Goal: Communication & Community: Answer question/provide support

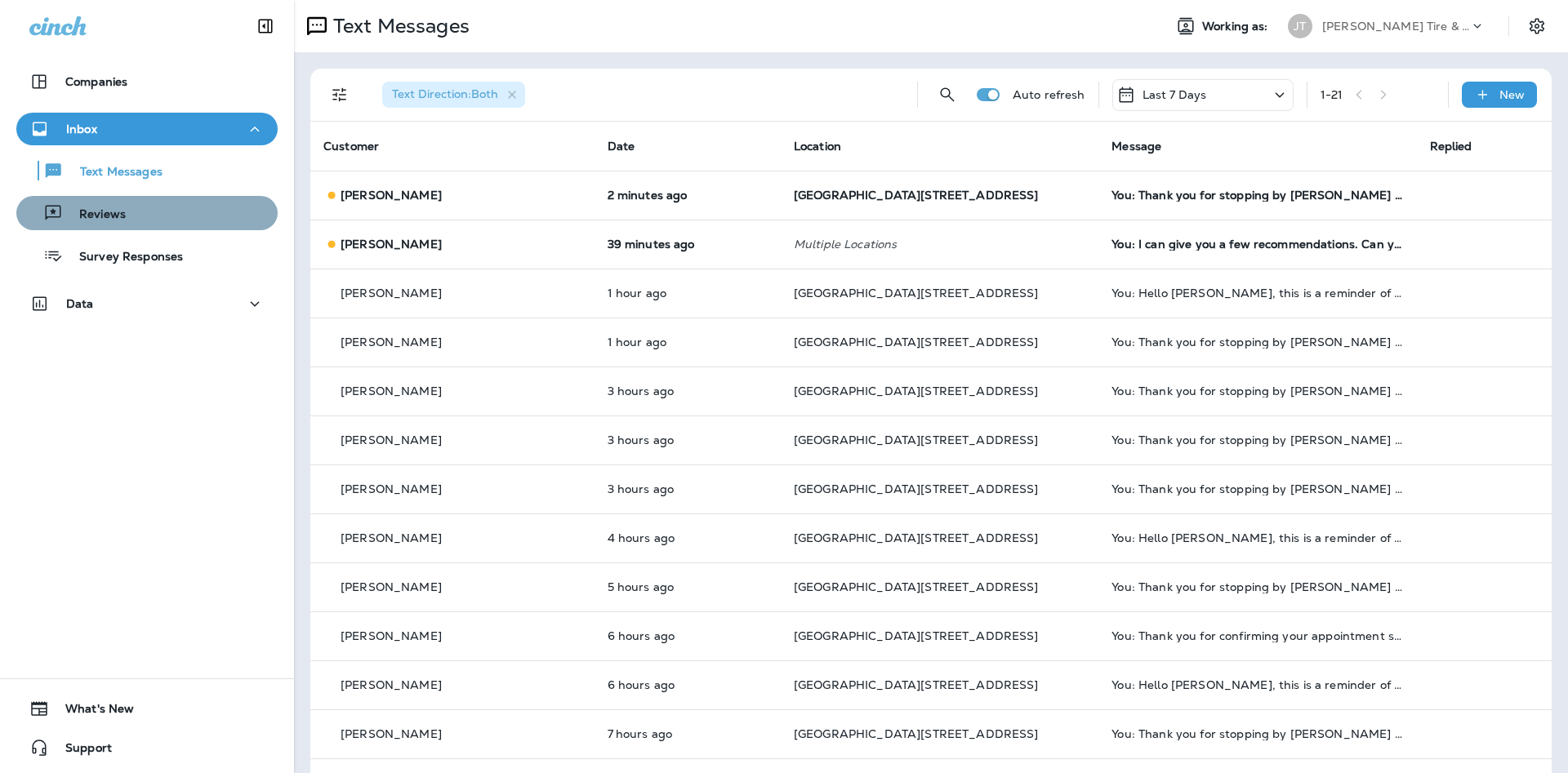
click at [86, 215] on p "Reviews" at bounding box center [93, 215] width 63 height 15
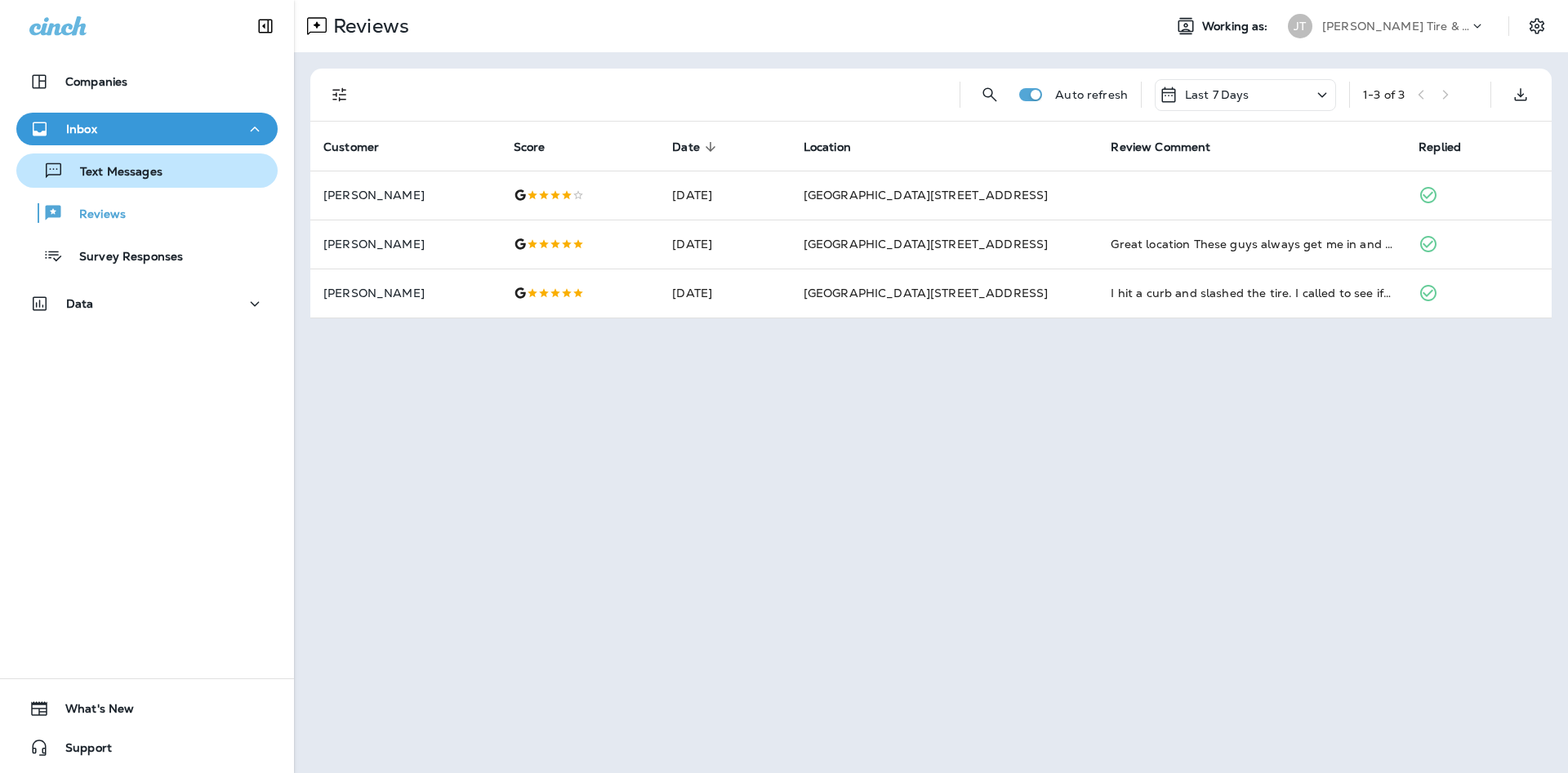
click at [128, 167] on p "Text Messages" at bounding box center [113, 172] width 99 height 15
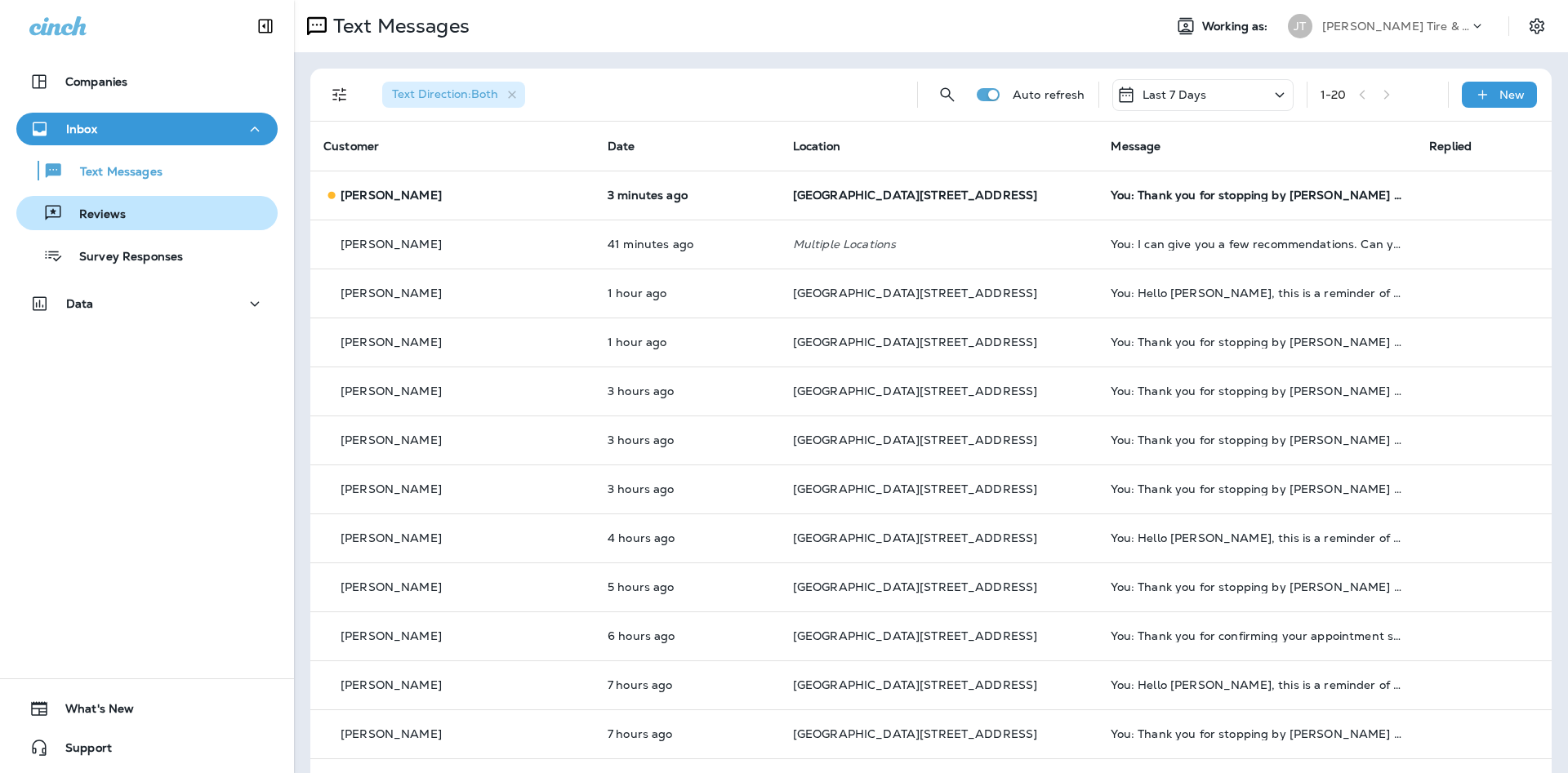
click at [173, 215] on div "Reviews" at bounding box center [147, 213] width 248 height 24
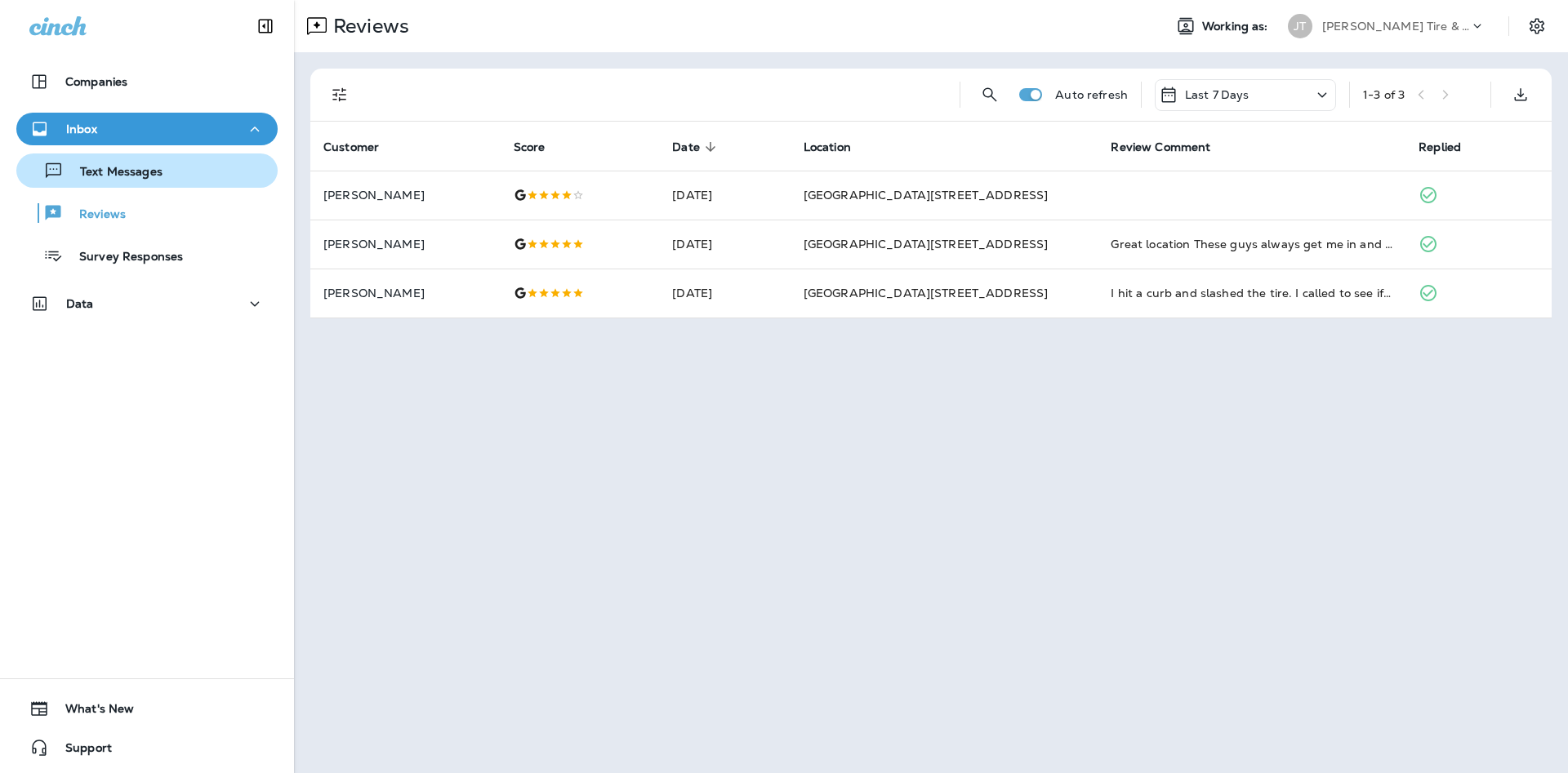
click at [149, 166] on p "Text Messages" at bounding box center [113, 172] width 99 height 15
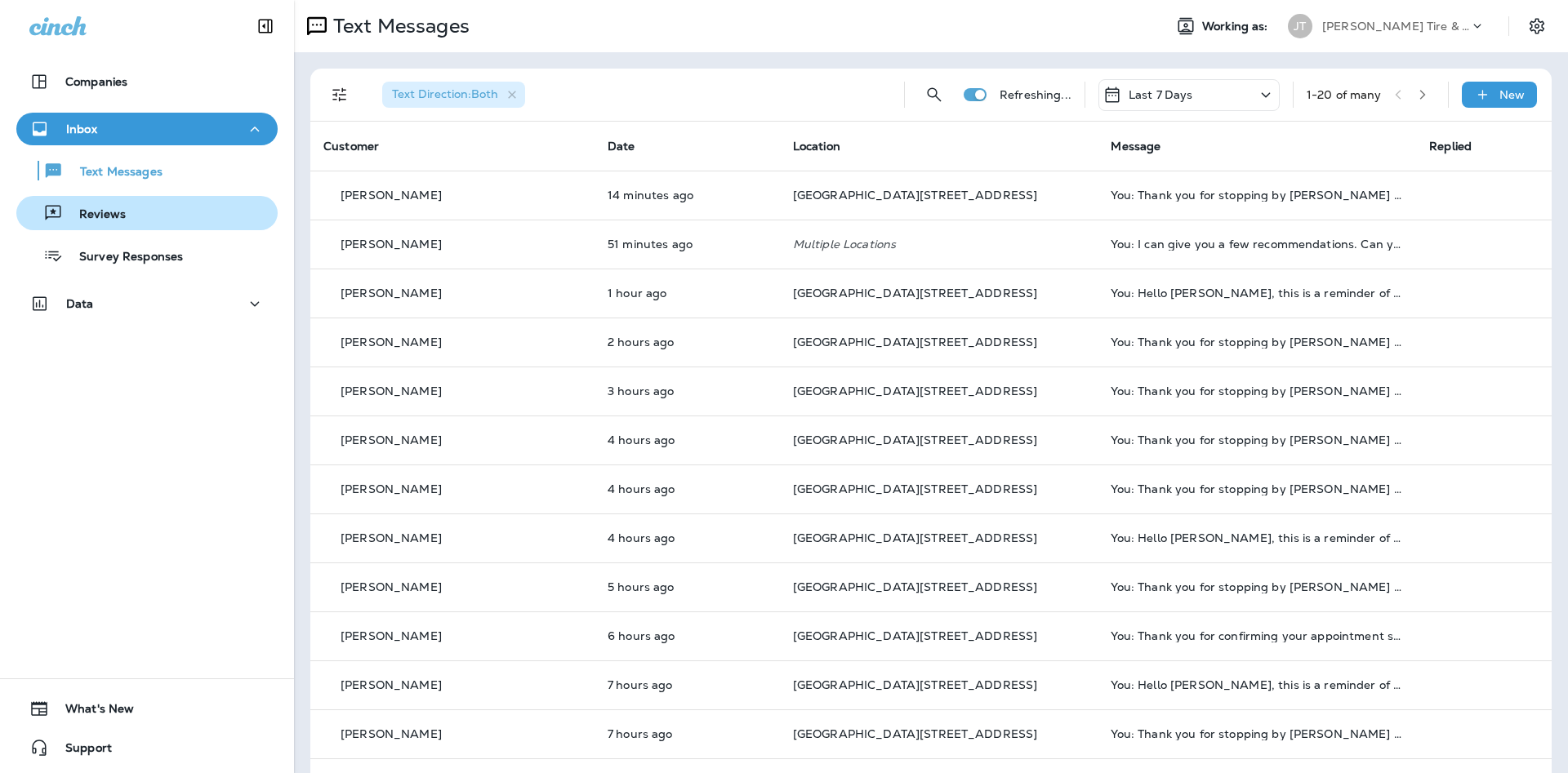
click at [122, 224] on div "Reviews" at bounding box center [74, 213] width 103 height 24
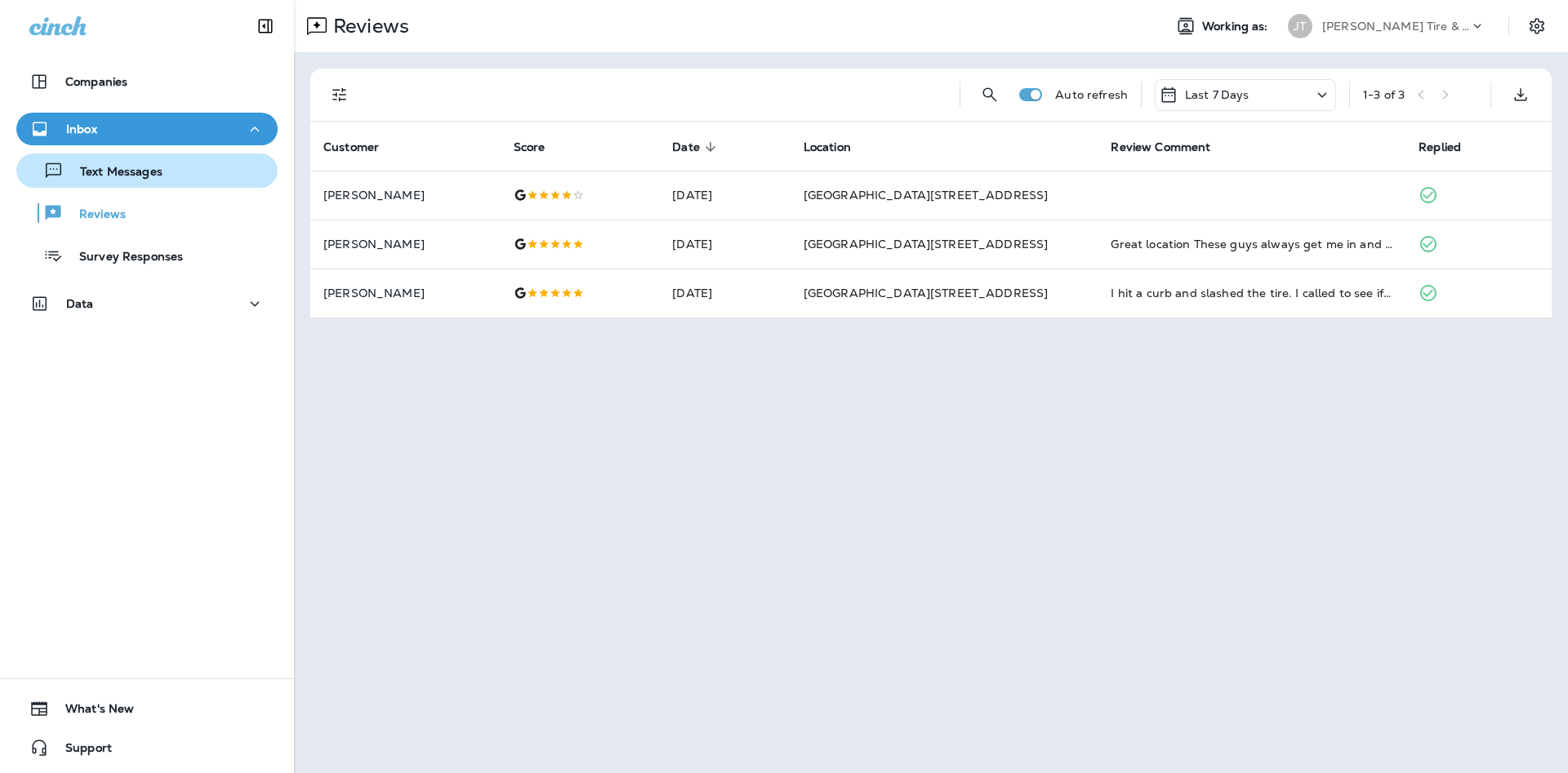
click at [178, 167] on div "Text Messages" at bounding box center [147, 170] width 248 height 24
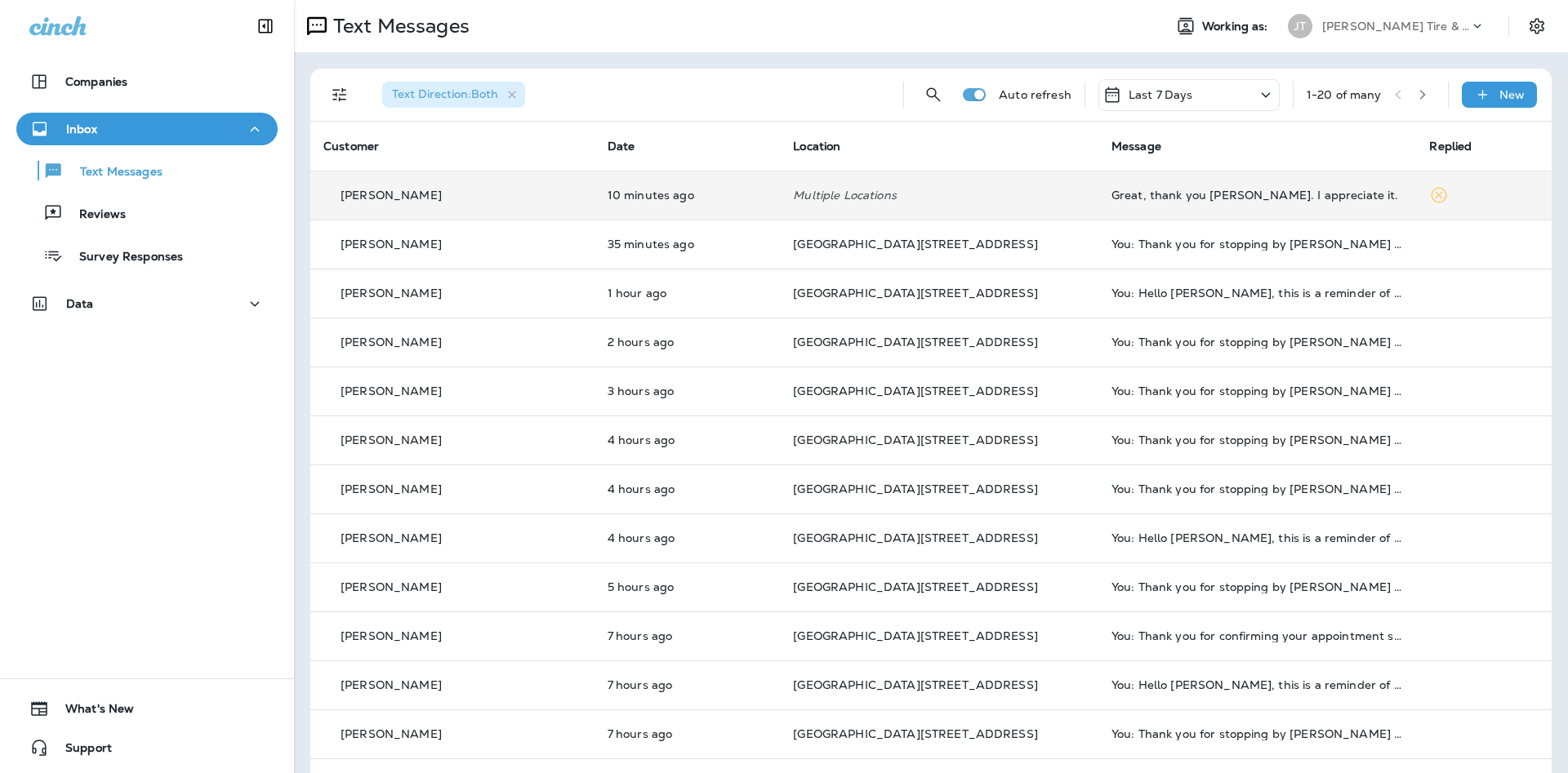
click at [1229, 207] on td "Great, thank you [PERSON_NAME]. I appreciate it." at bounding box center [1257, 194] width 319 height 49
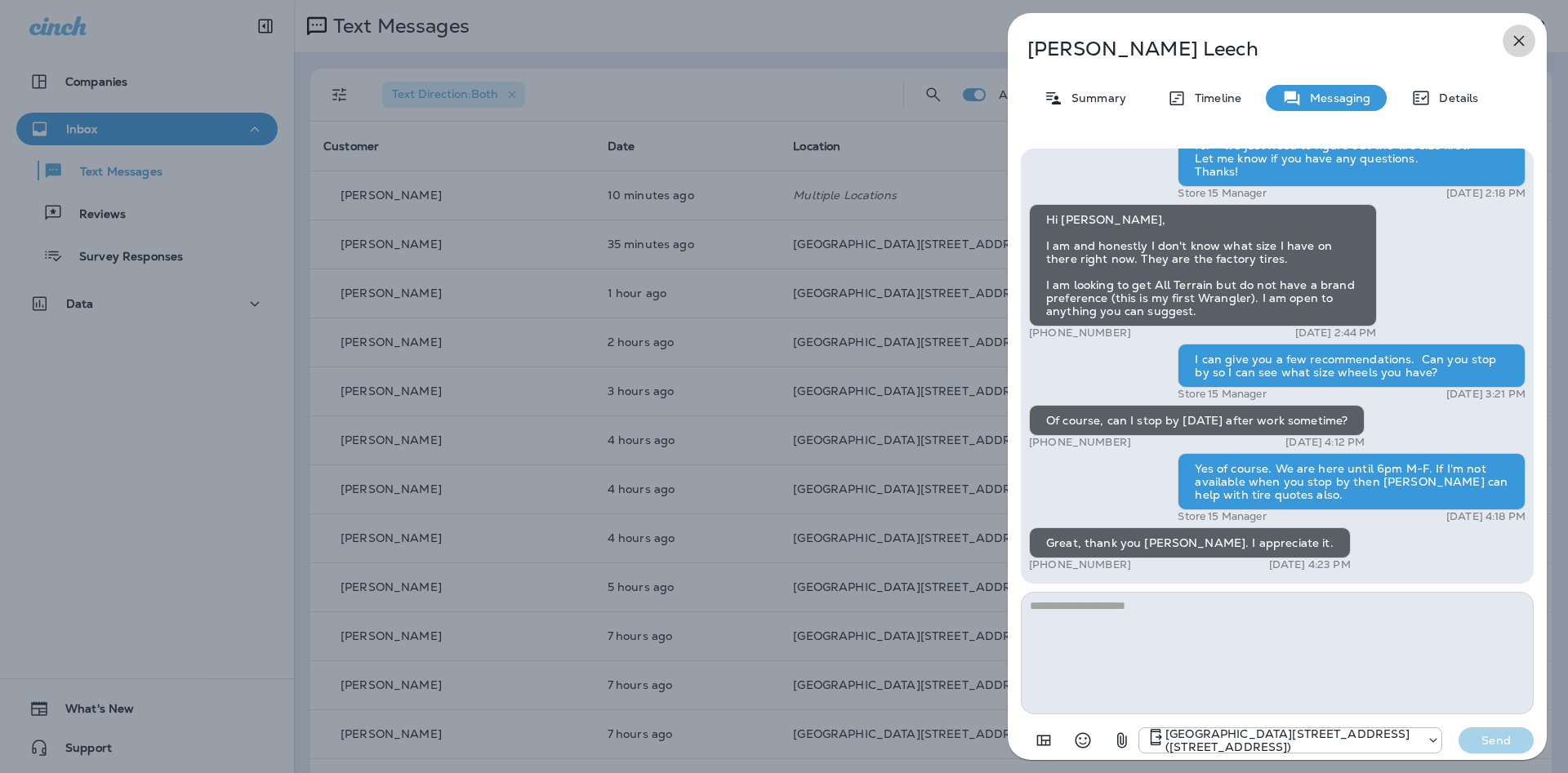
click at [1522, 38] on icon "button" at bounding box center [1519, 40] width 11 height 11
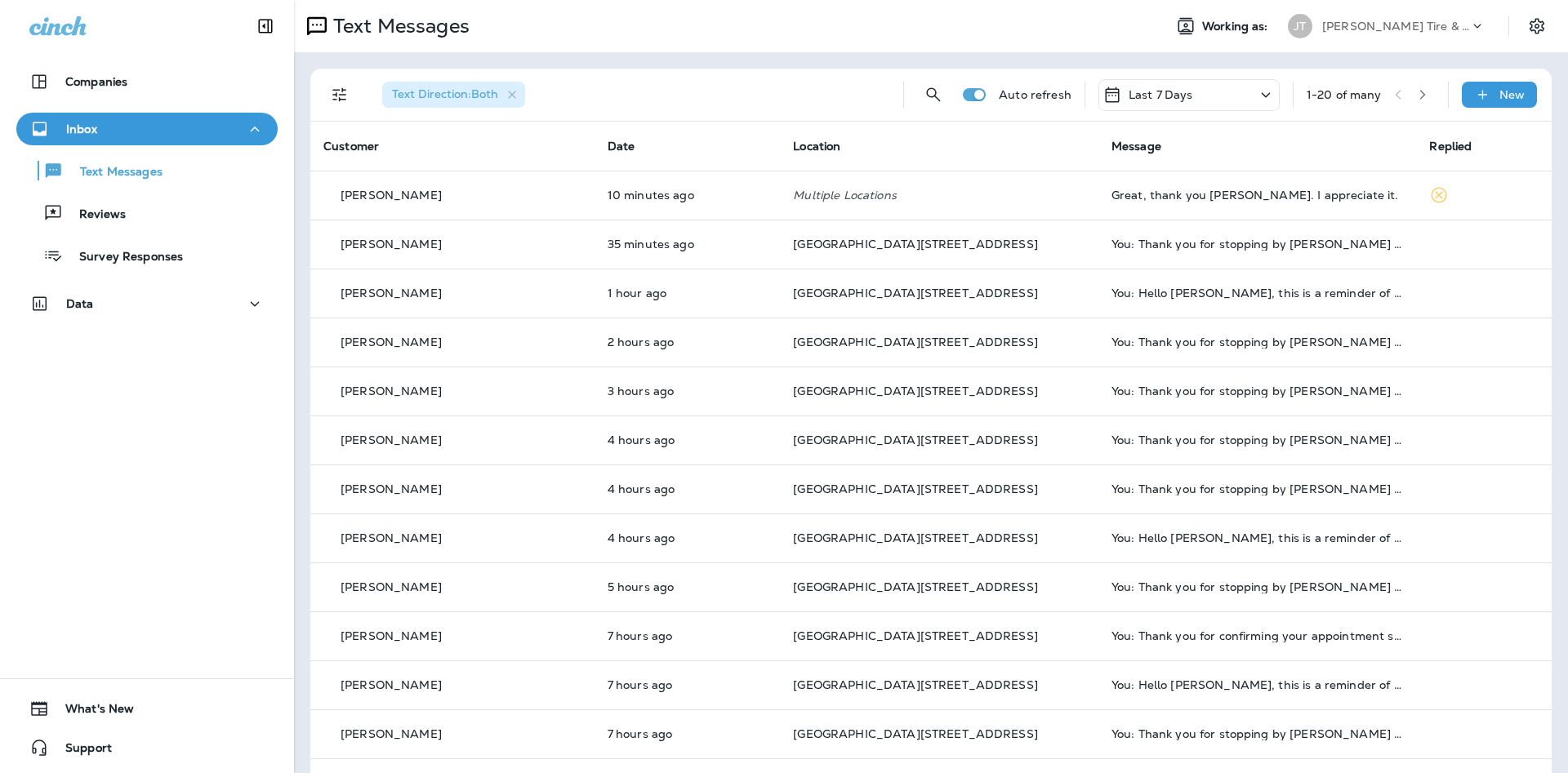
click at [1486, 108] on div "Text Direction : Both Auto refresh Last 7 Days 1 - 20 of many New" at bounding box center [934, 94] width 1221 height 52
click at [1486, 102] on icon at bounding box center [1482, 94] width 17 height 16
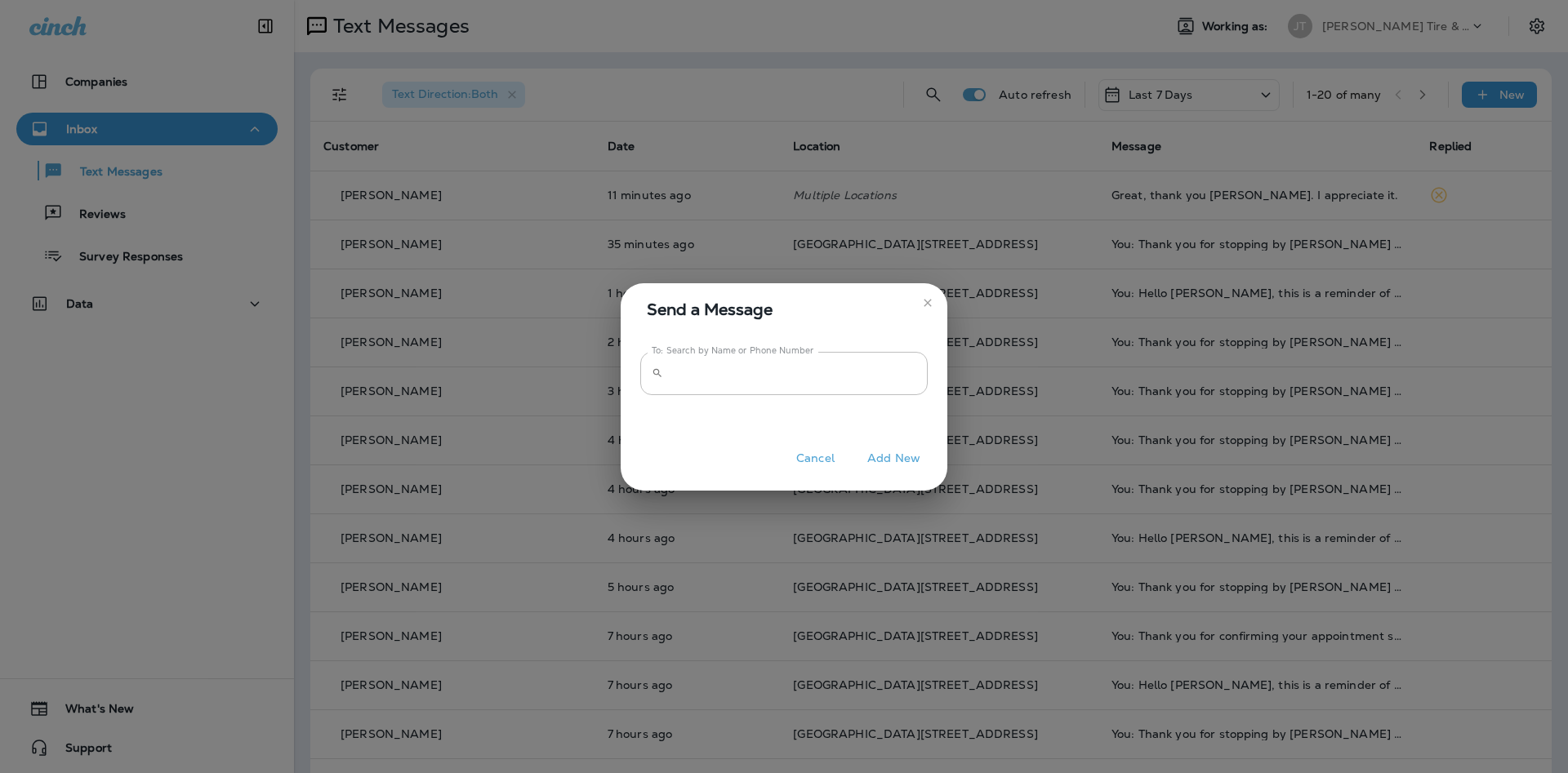
click at [878, 348] on div "To: Search by Name or Phone Number ​ To: Search by Name or Phone Number" at bounding box center [784, 387] width 326 height 103
click at [880, 375] on input "To: Search by Name or Phone Number" at bounding box center [799, 374] width 258 height 43
click at [896, 364] on input "To: Search by Name or Phone Number" at bounding box center [799, 374] width 258 height 43
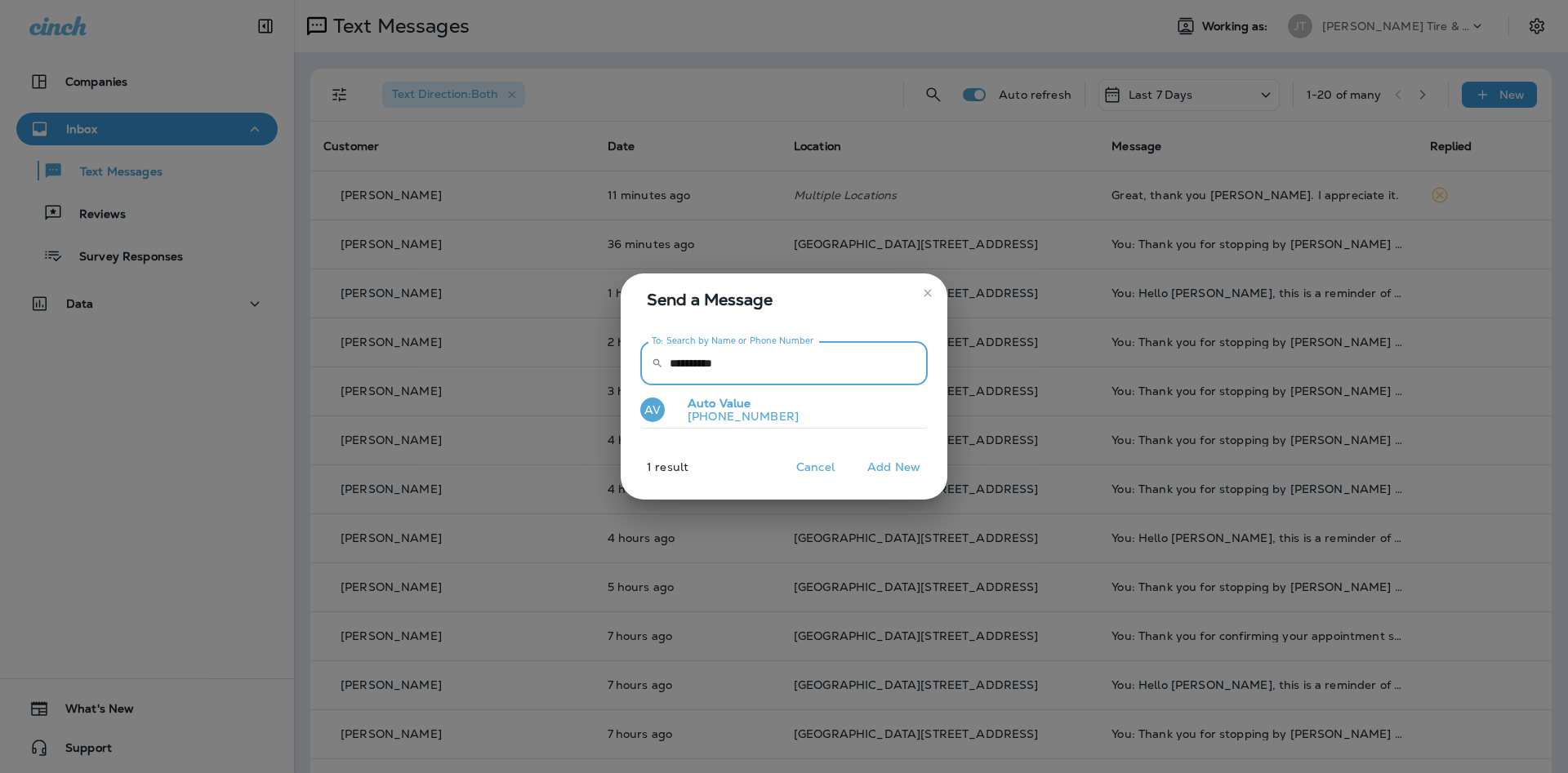
type input "**********"
click at [861, 425] on button "AV Auto Value [PHONE_NUMBER]" at bounding box center [784, 410] width 288 height 38
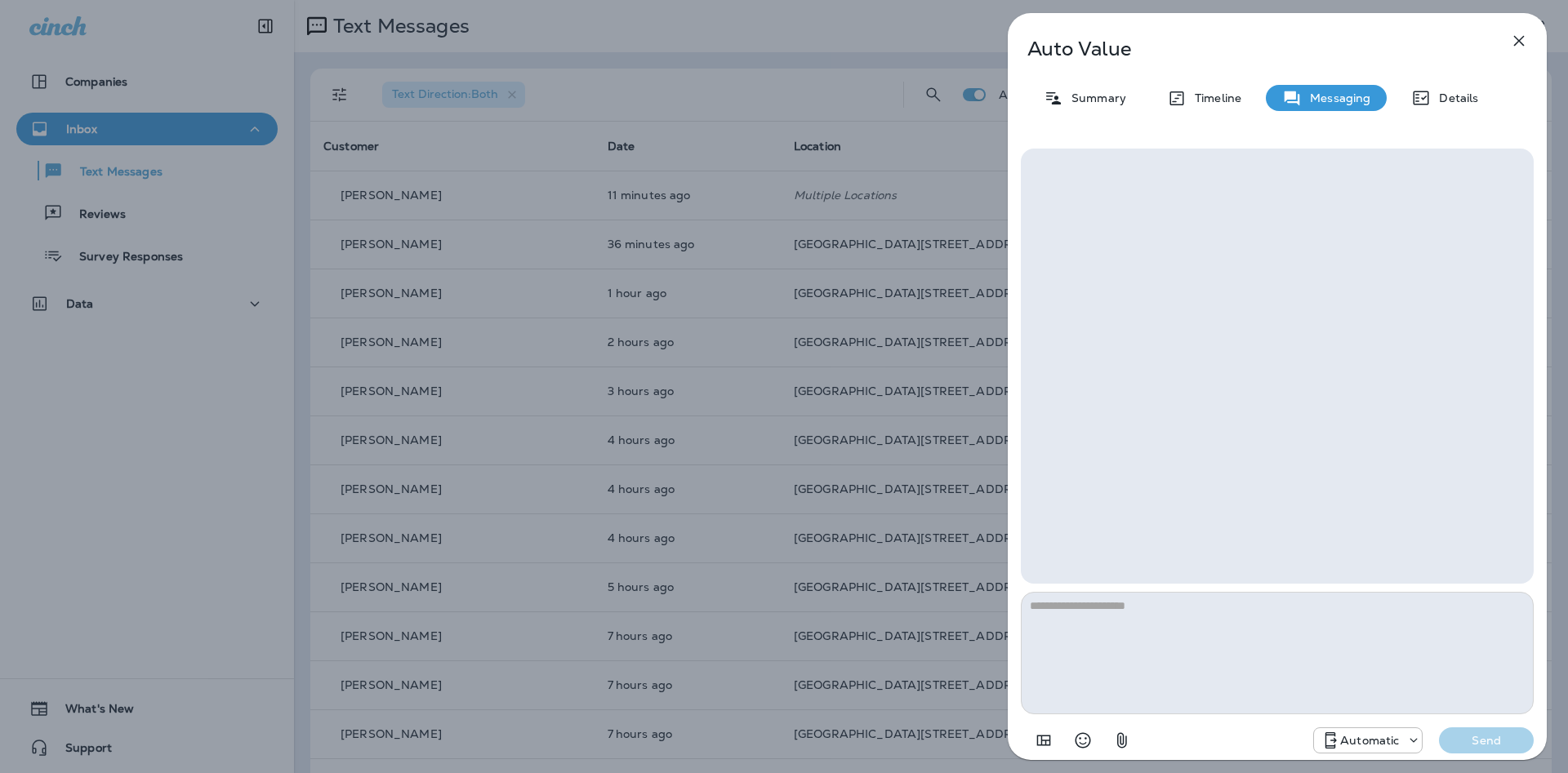
click at [1339, 752] on div "Automatic" at bounding box center [1368, 740] width 110 height 26
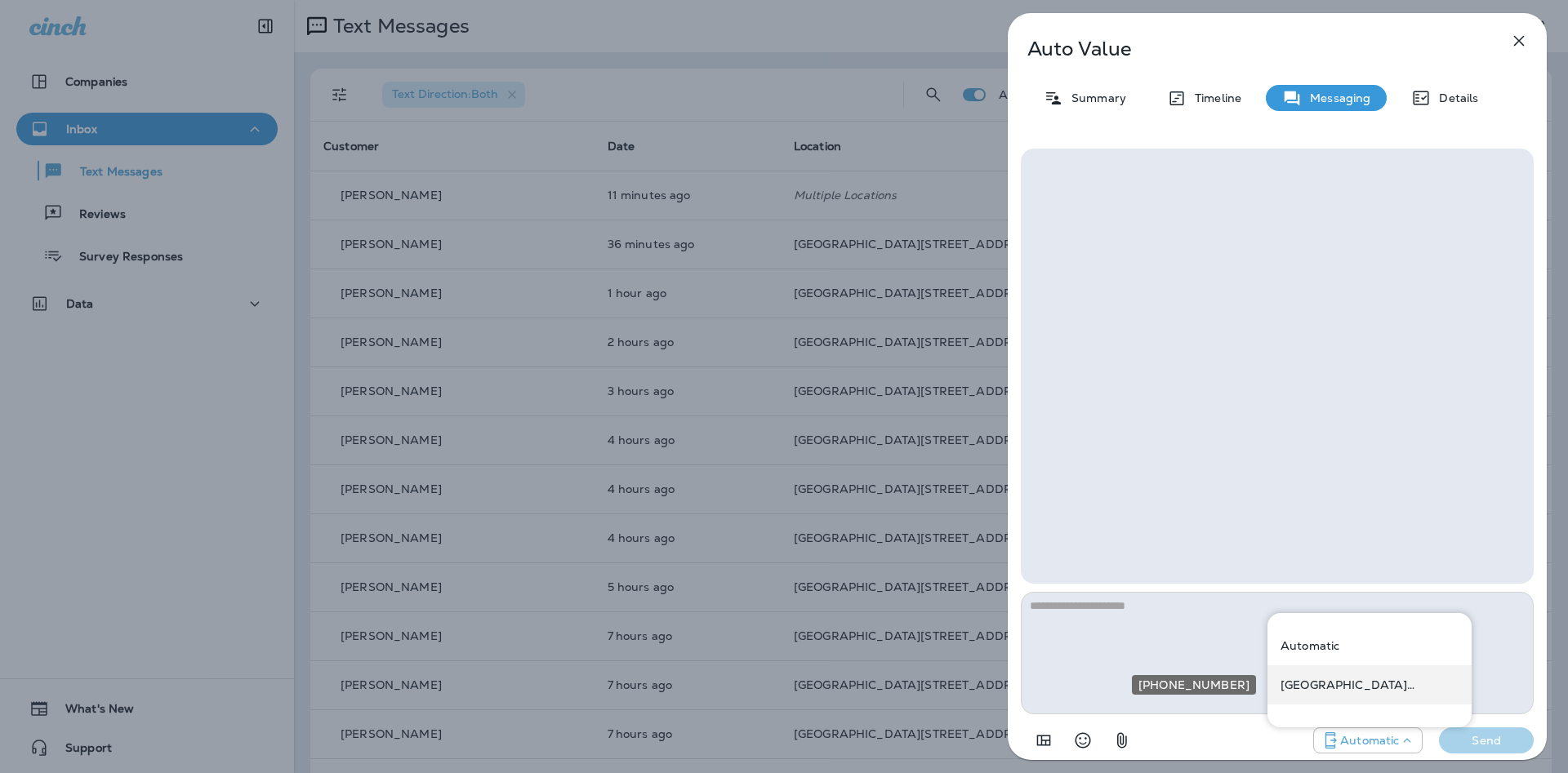
click at [1341, 698] on div "[GEOGRAPHIC_DATA][STREET_ADDRESS] ([STREET_ADDRESS])" at bounding box center [1369, 684] width 204 height 39
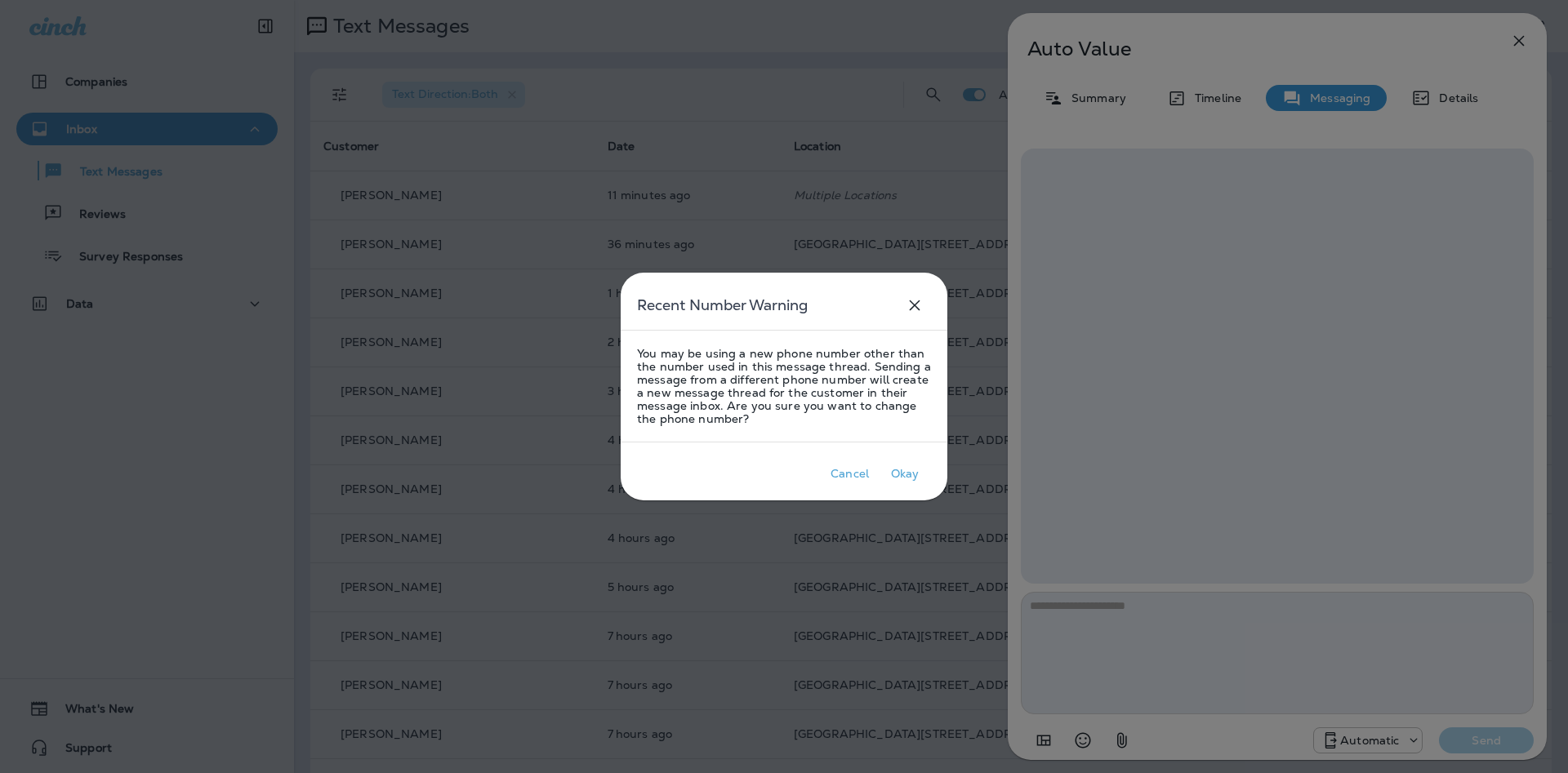
click at [1148, 637] on div at bounding box center [784, 386] width 1568 height 773
click at [914, 482] on p "Okay" at bounding box center [905, 474] width 35 height 19
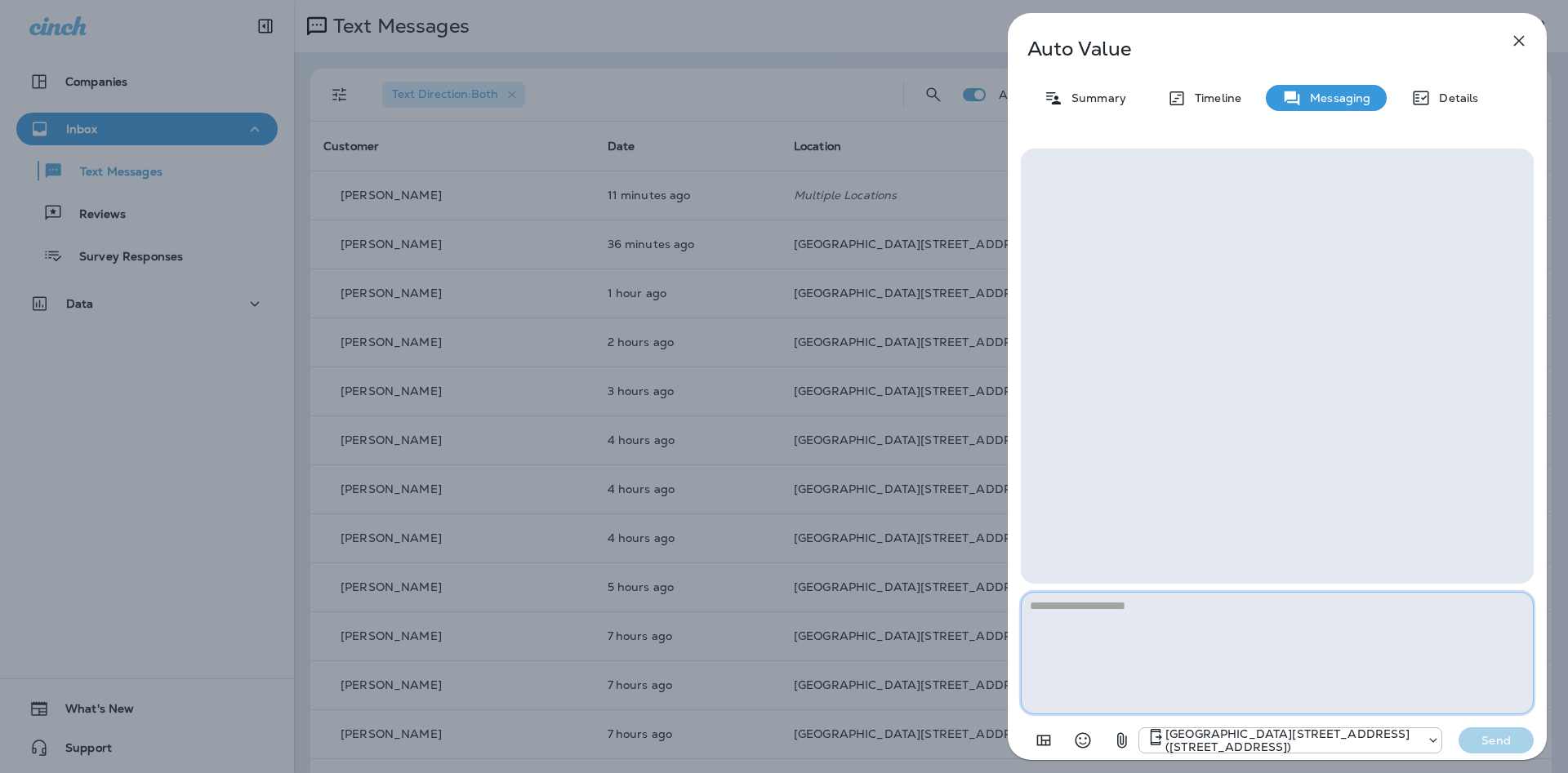
click at [1211, 615] on textarea at bounding box center [1276, 653] width 513 height 122
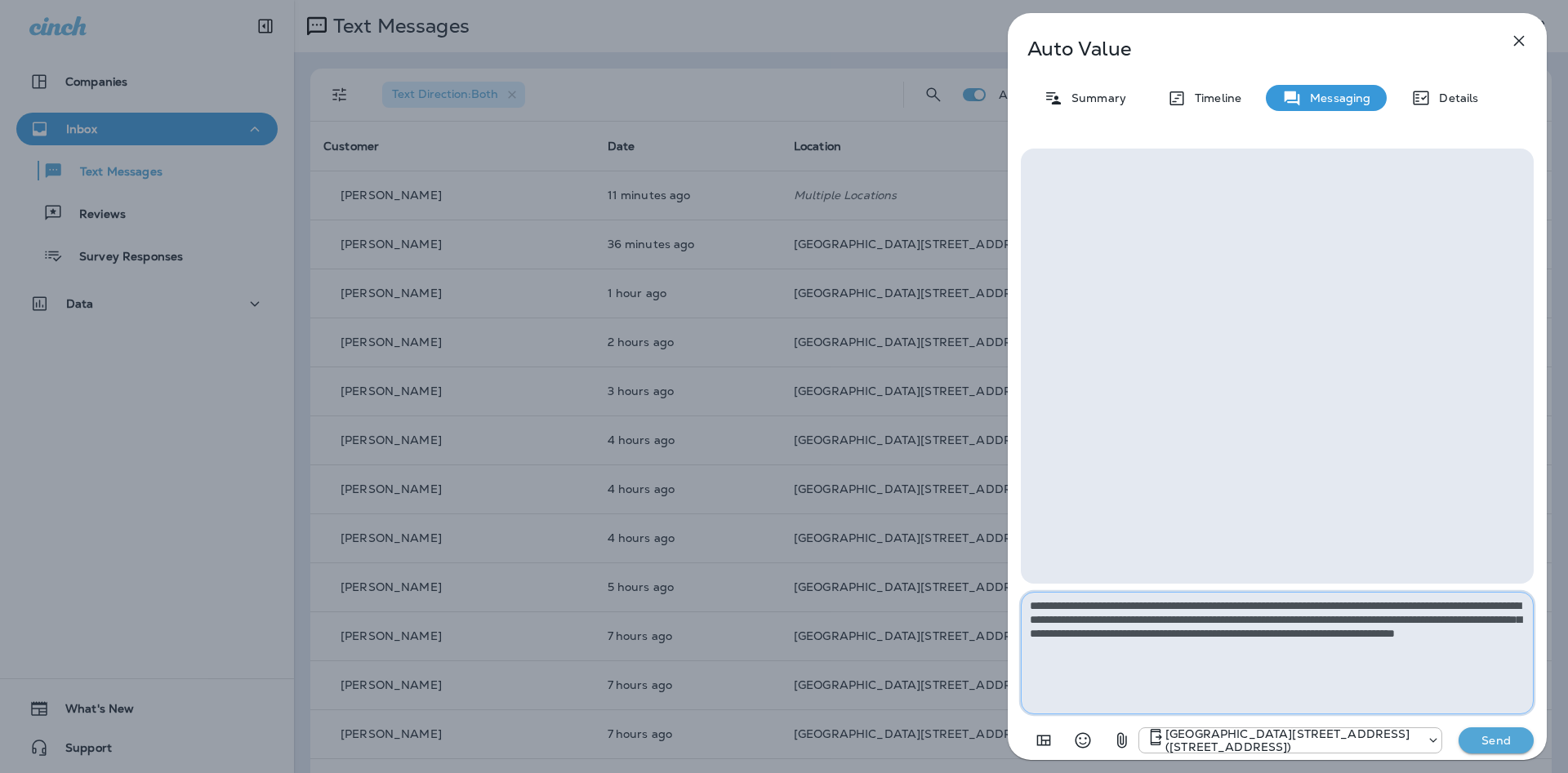
type textarea "**********"
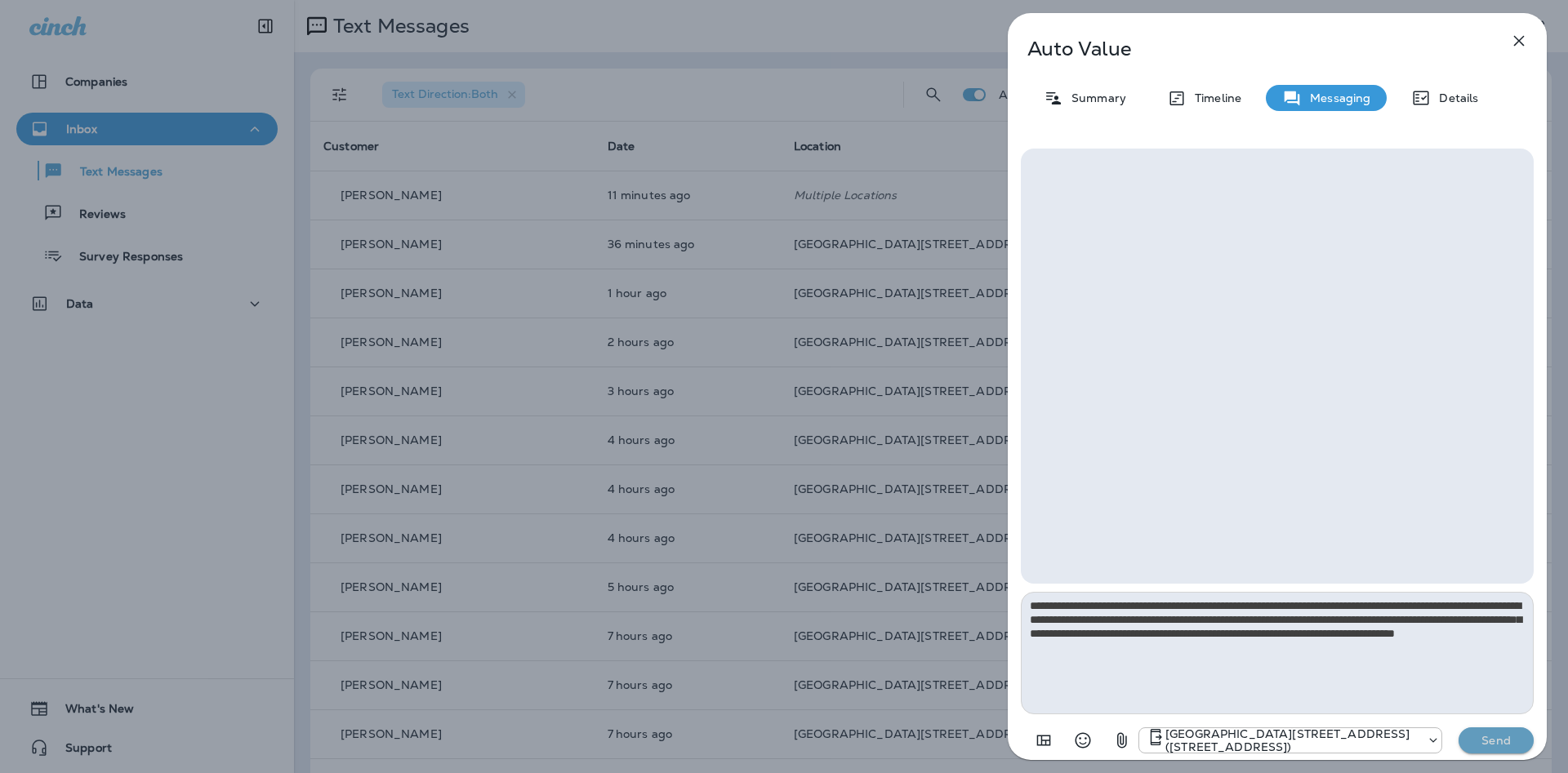
click at [1502, 736] on p "Send" at bounding box center [1495, 740] width 68 height 14
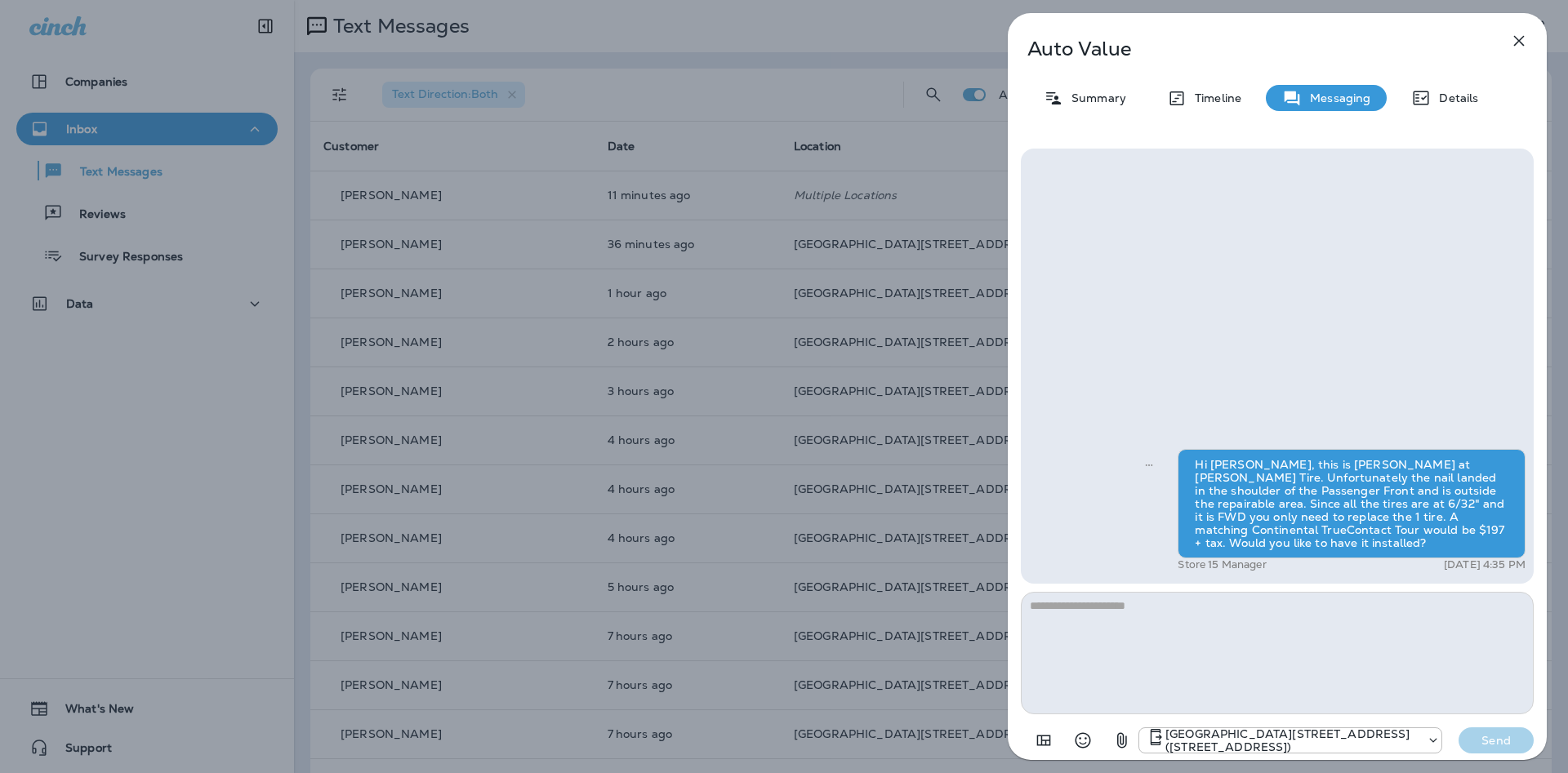
click at [605, 506] on div "Auto Value Summary Timeline Messaging Details Hi [PERSON_NAME], this is [PERSON…" at bounding box center [784, 386] width 1568 height 773
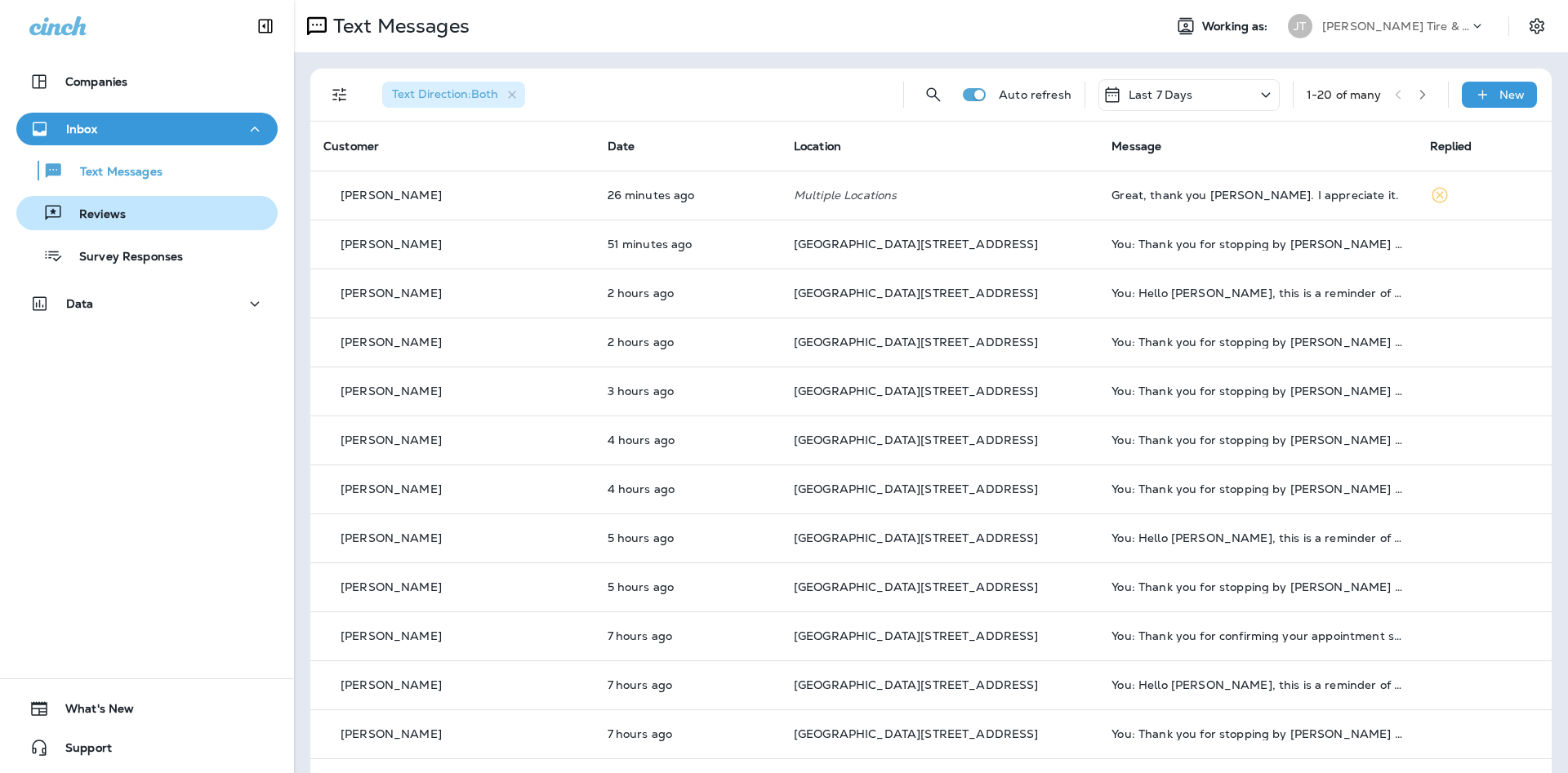
click at [150, 213] on div "Reviews" at bounding box center [147, 213] width 248 height 24
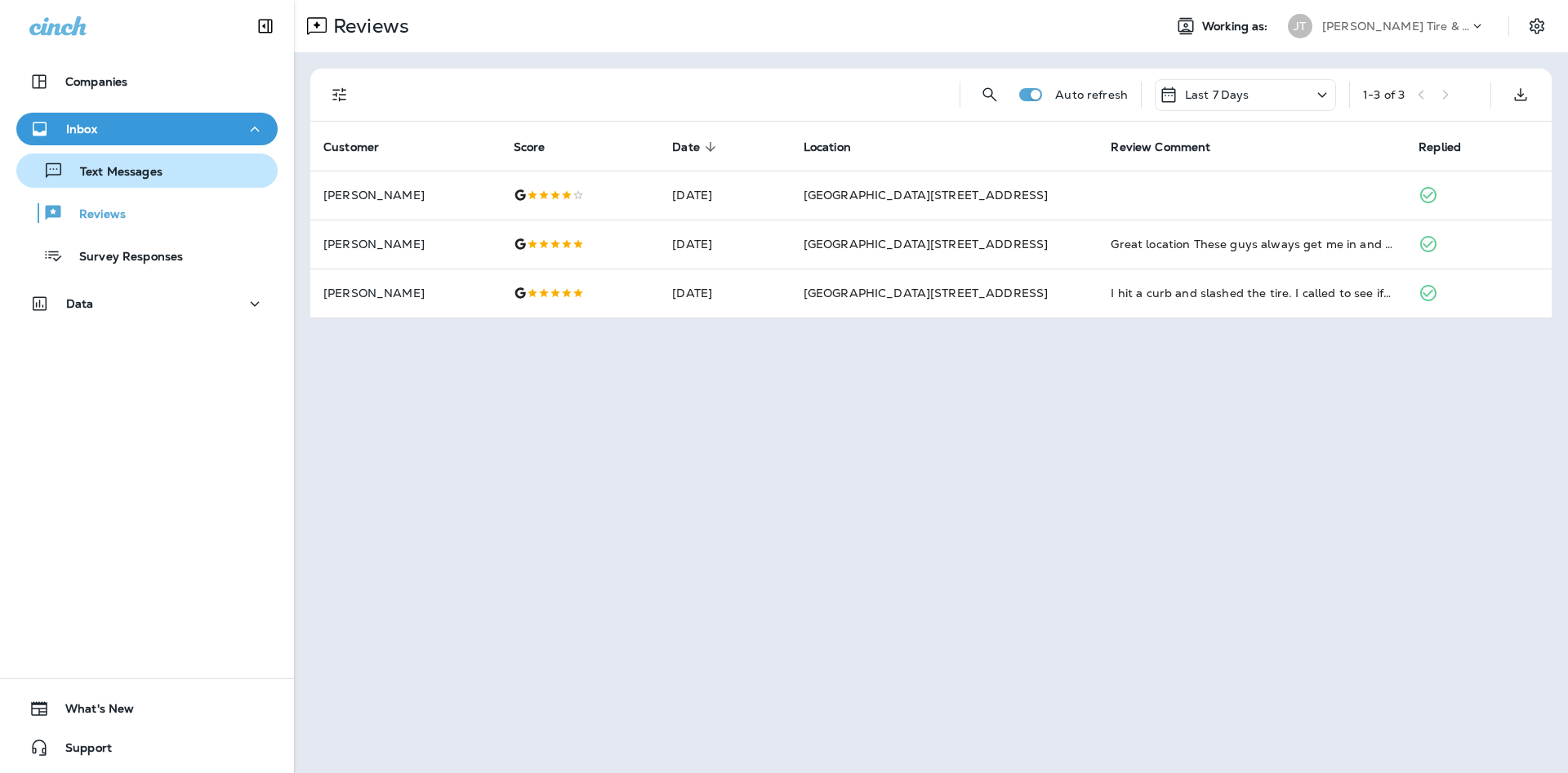
click at [181, 183] on button "Text Messages" at bounding box center [146, 170] width 261 height 35
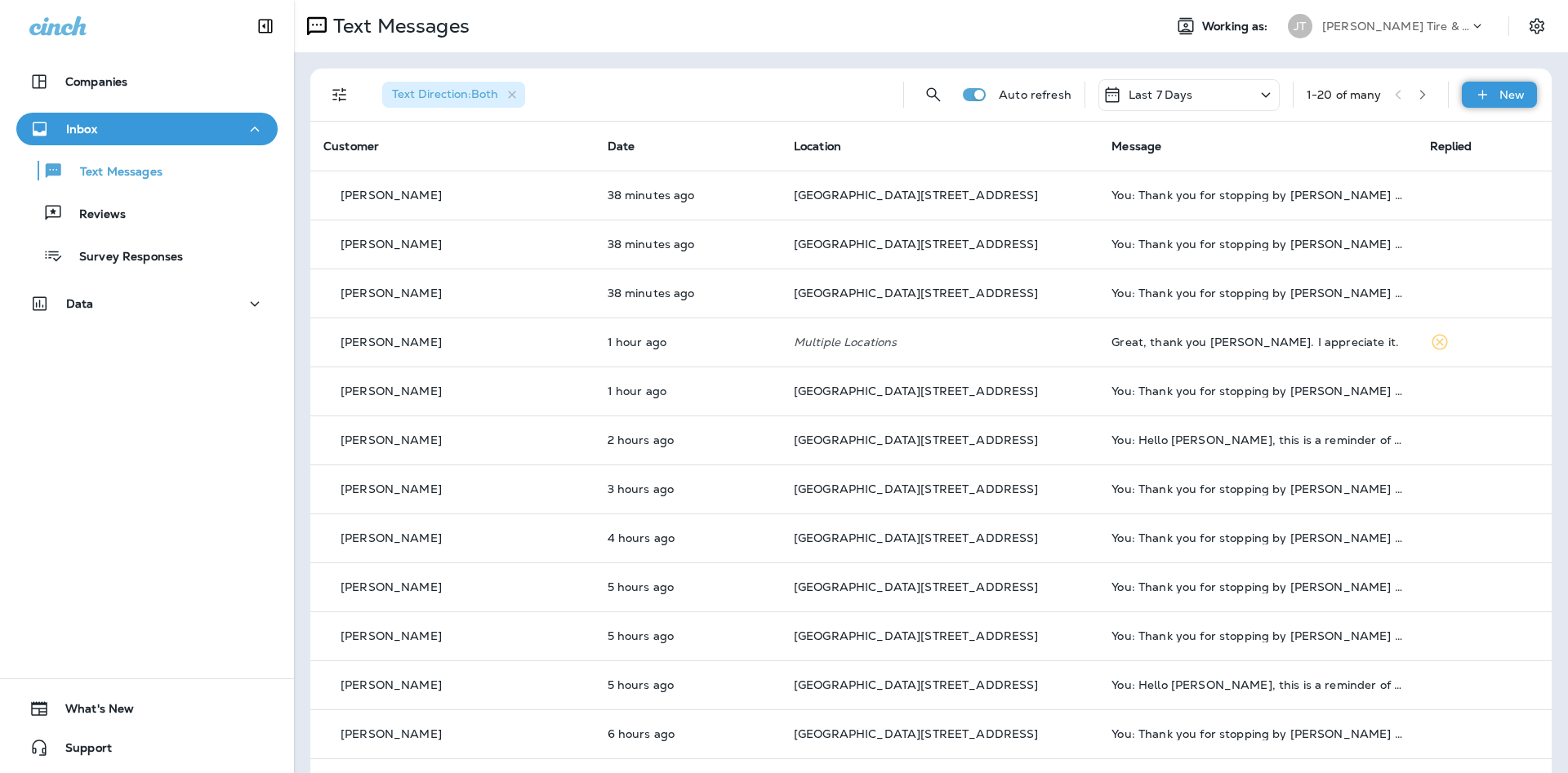
click at [1492, 97] on div "New" at bounding box center [1499, 94] width 75 height 26
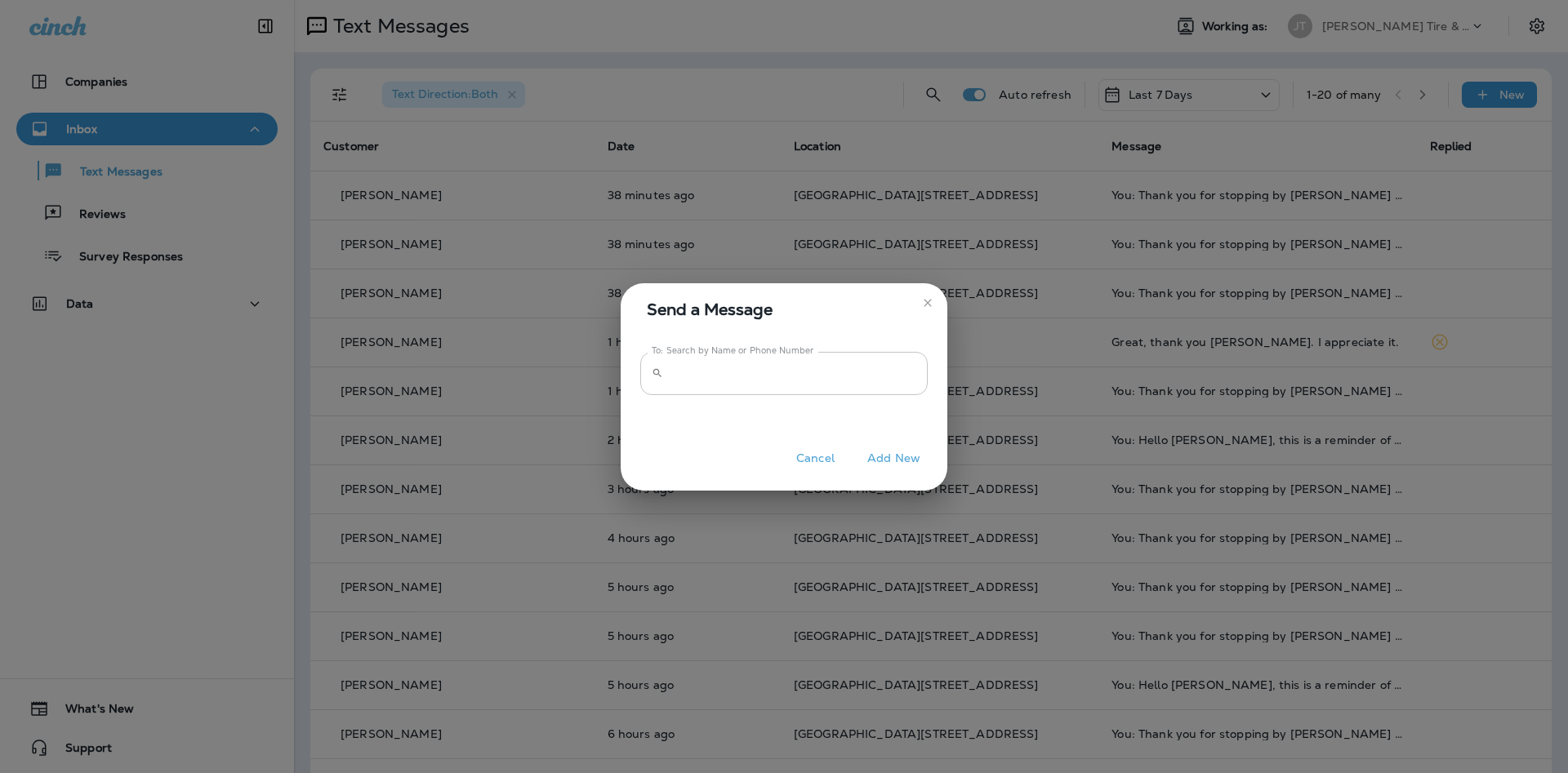
click at [815, 366] on input "To: Search by Name or Phone Number" at bounding box center [799, 374] width 258 height 43
type input "**********"
click at [913, 463] on button "Add New" at bounding box center [893, 458] width 69 height 25
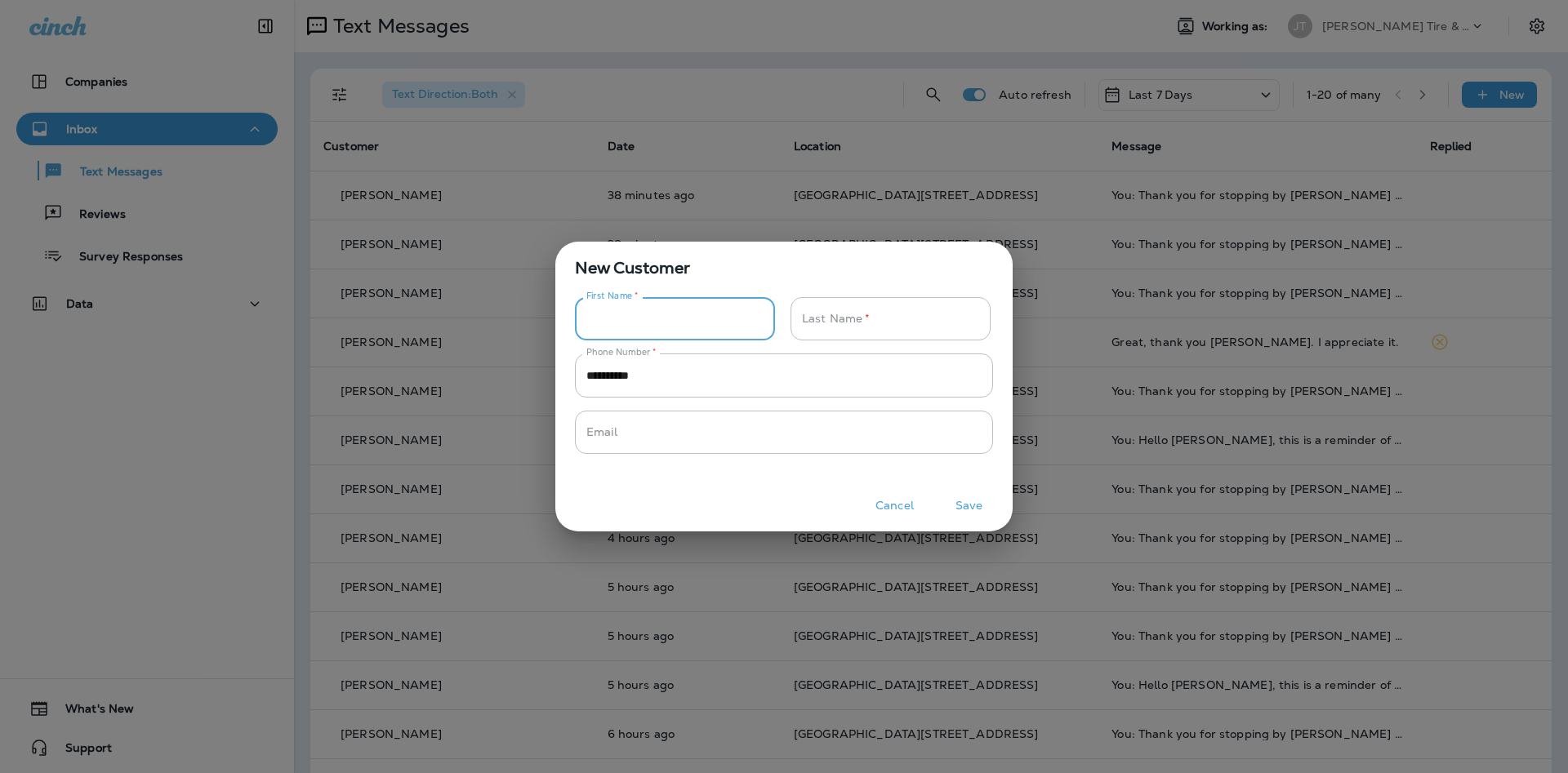
click at [683, 299] on input "Phone Number   *" at bounding box center [665, 319] width 182 height 43
type input "****"
type input "*********"
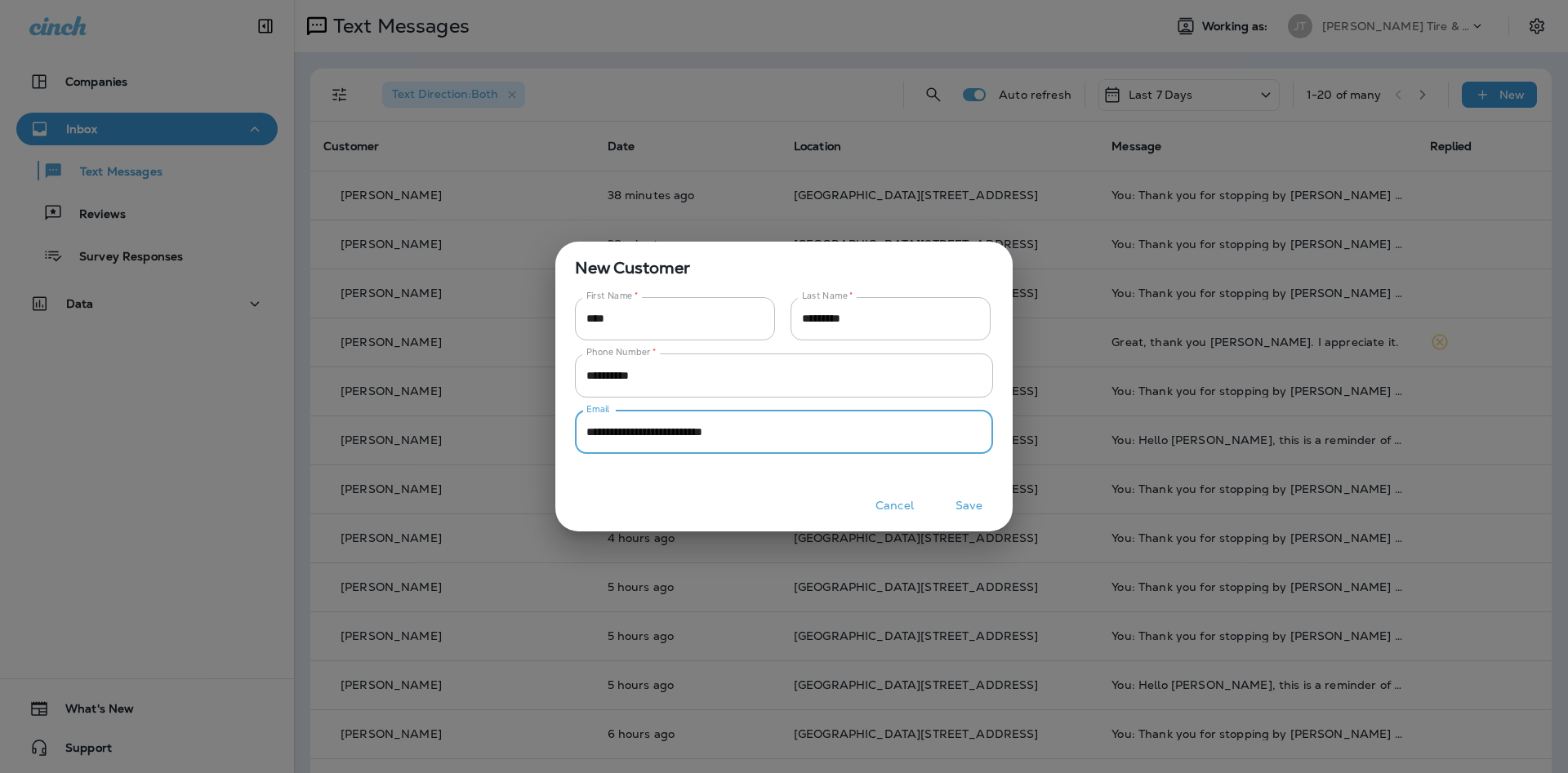
type input "**********"
click at [971, 499] on button "Save" at bounding box center [969, 505] width 62 height 25
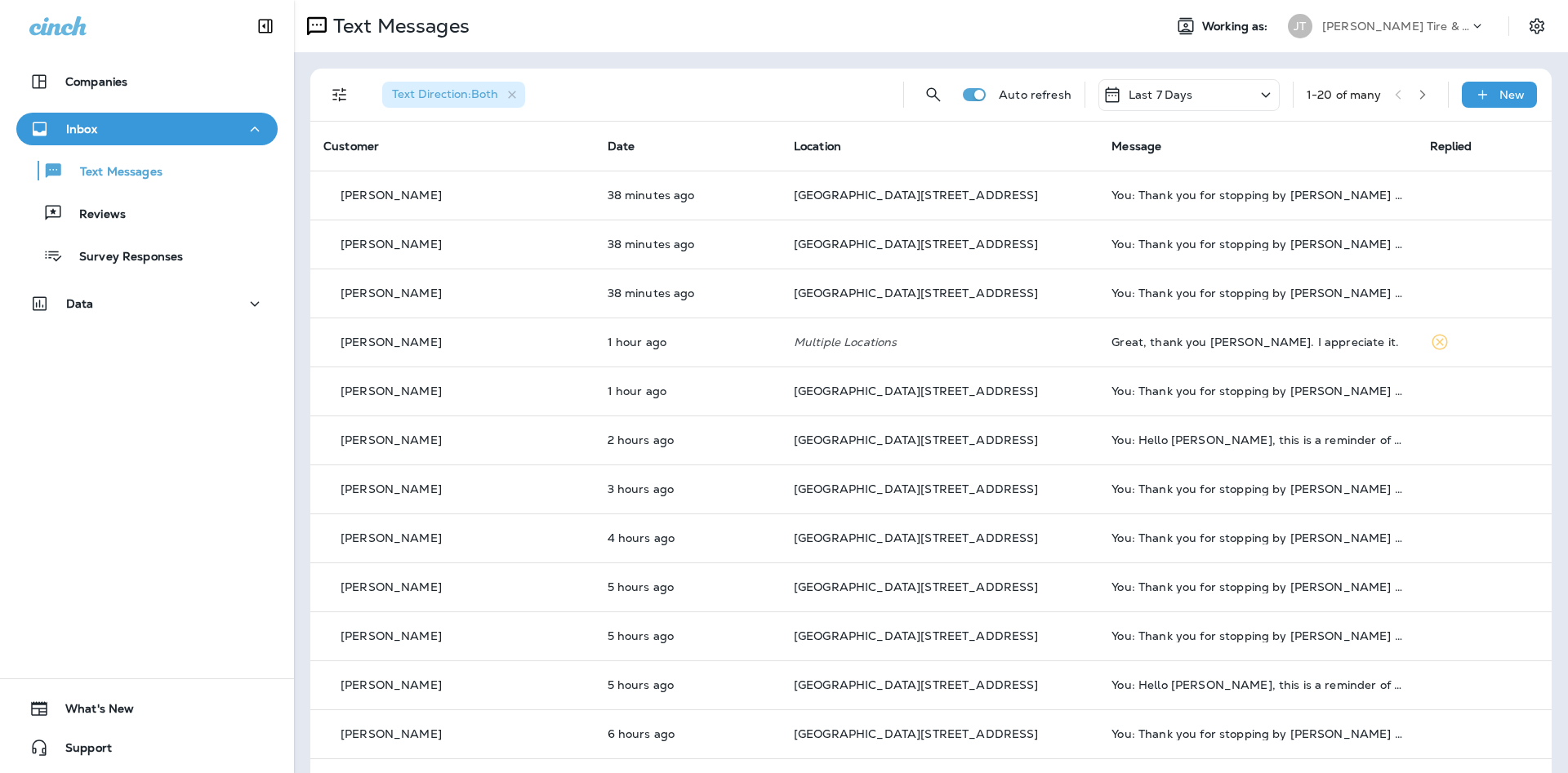
click at [986, 513] on div at bounding box center [865, 386] width 1568 height 773
click at [1509, 84] on div "New" at bounding box center [1499, 94] width 75 height 26
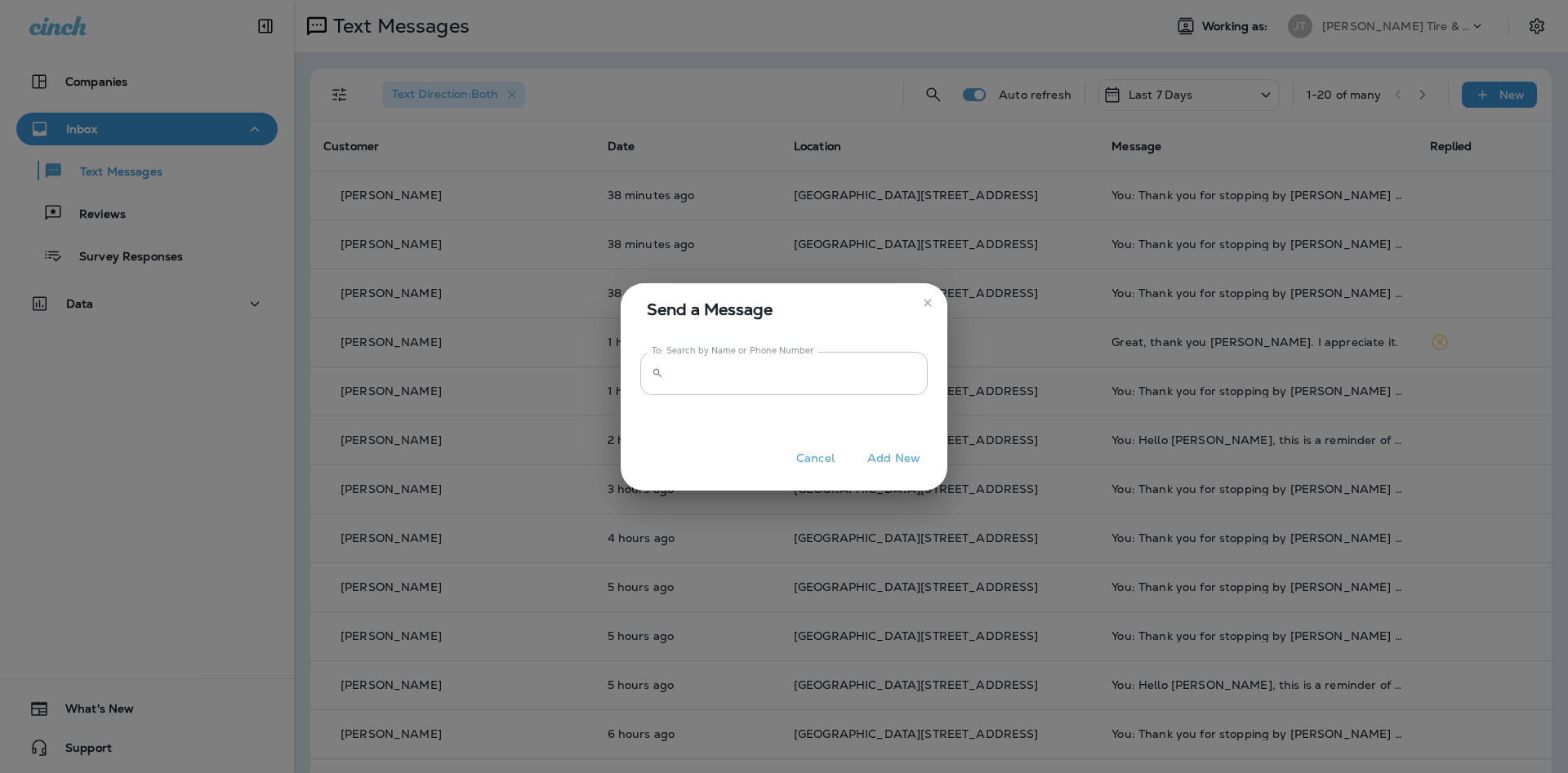
click at [836, 381] on input "To: Search by Name or Phone Number" at bounding box center [799, 374] width 258 height 43
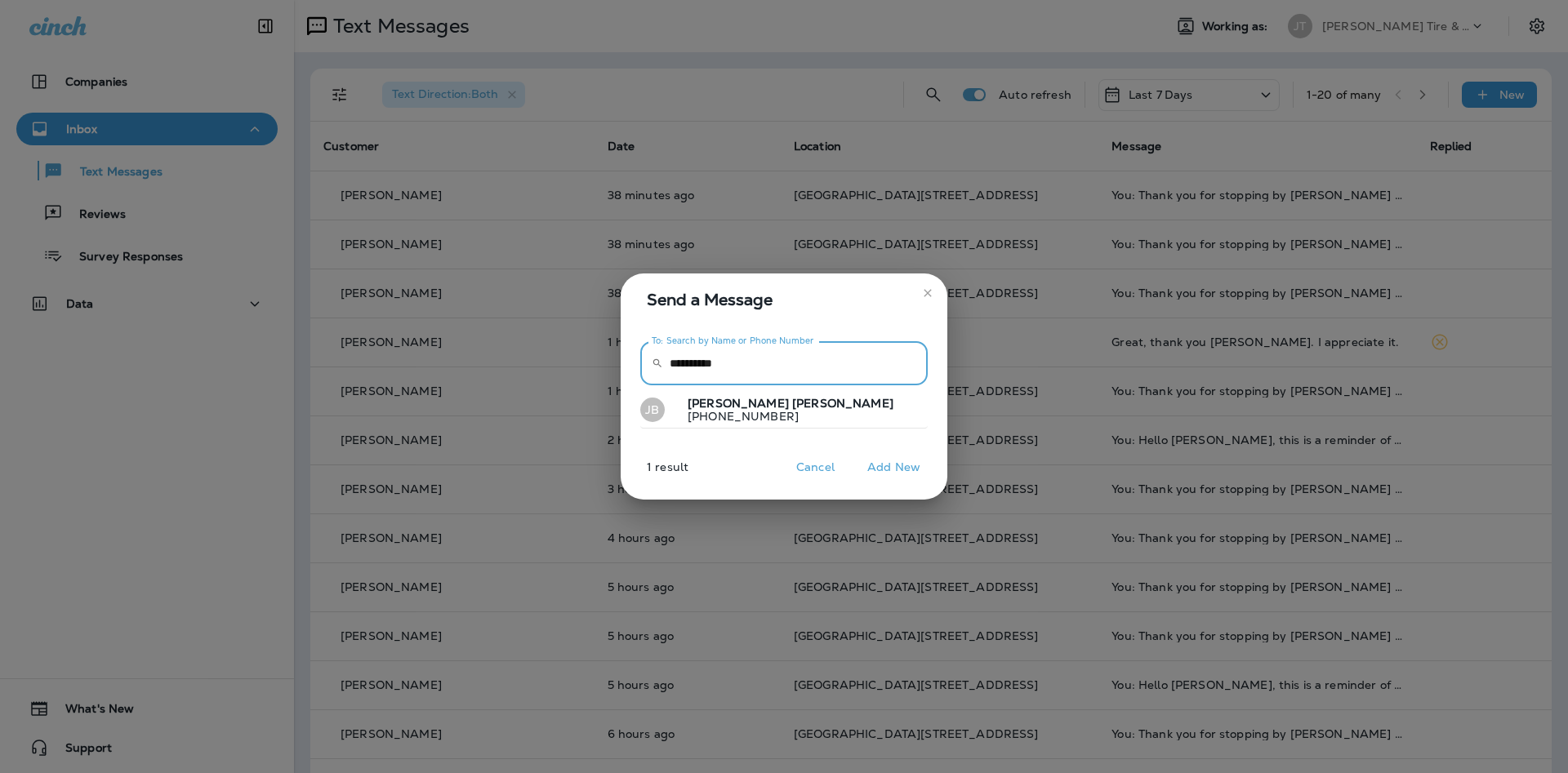
type input "**********"
click at [810, 400] on button "[PERSON_NAME] [PERSON_NAME] [PHONE_NUMBER]" at bounding box center [784, 410] width 288 height 38
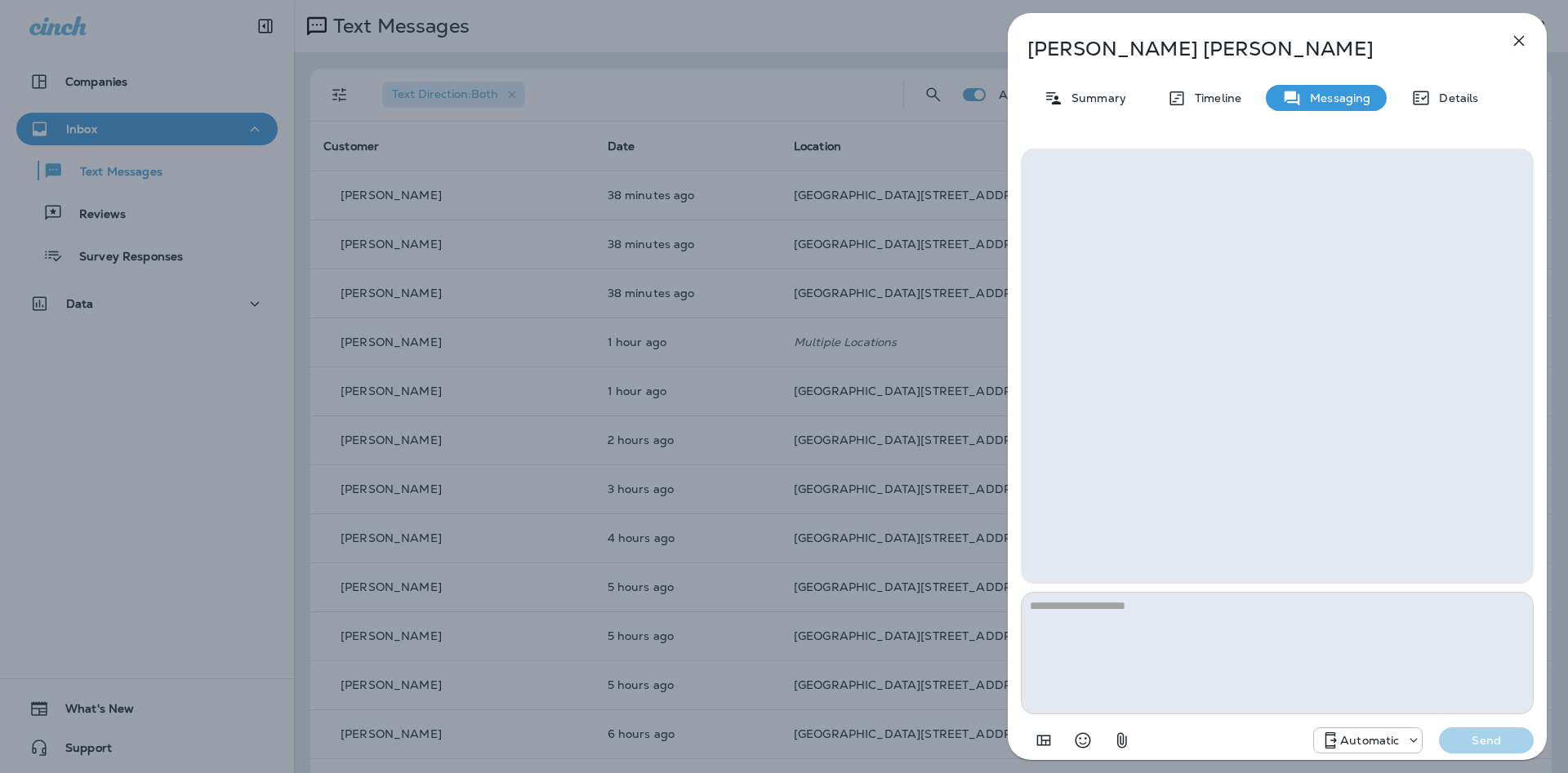
click at [1200, 645] on textarea at bounding box center [1276, 653] width 513 height 122
click at [1321, 749] on div at bounding box center [1326, 740] width 26 height 19
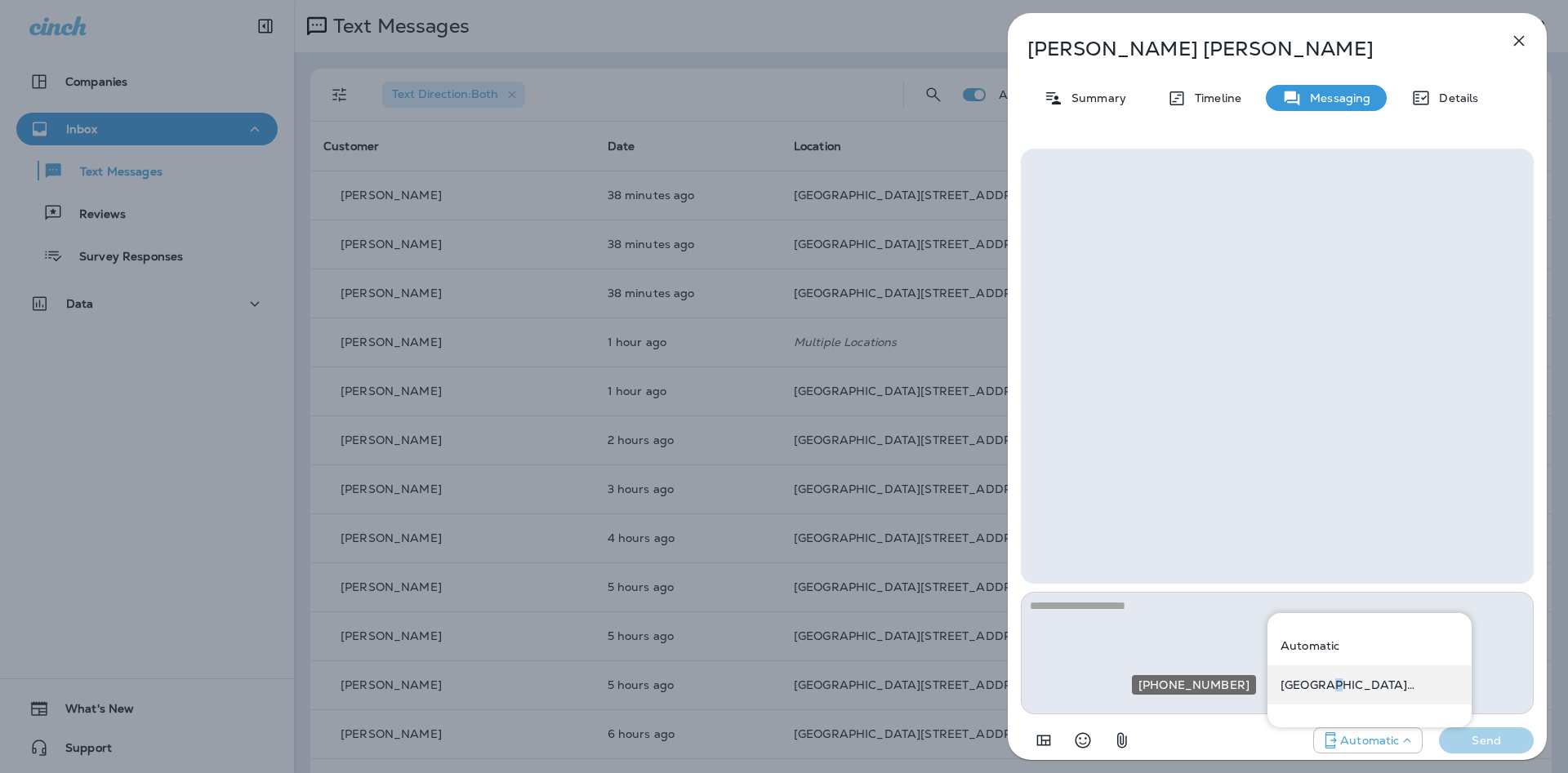
click at [1325, 687] on p "[GEOGRAPHIC_DATA][STREET_ADDRESS] ([STREET_ADDRESS])" at bounding box center [1369, 685] width 178 height 13
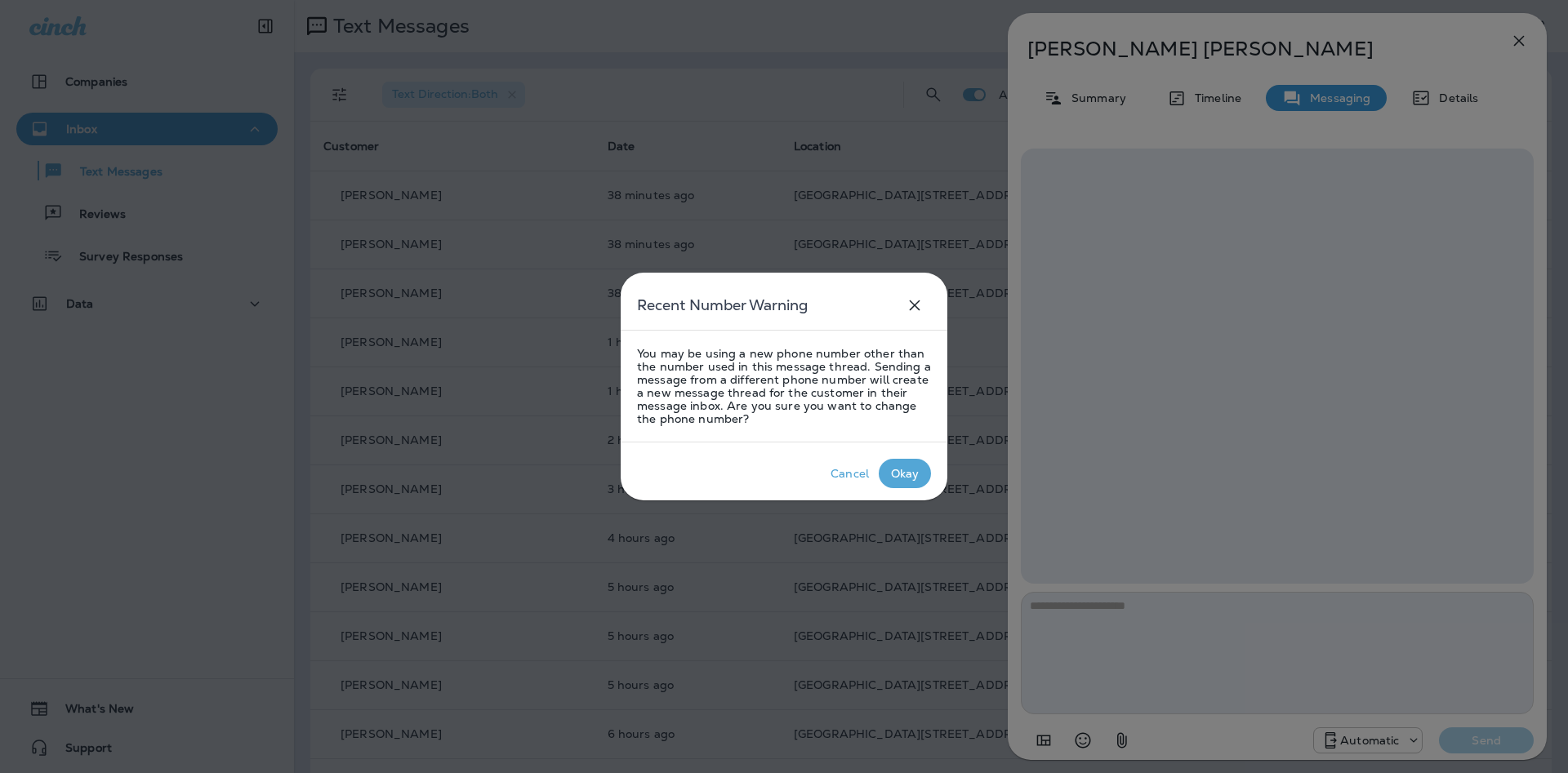
click at [902, 478] on div "Okay" at bounding box center [905, 474] width 29 height 13
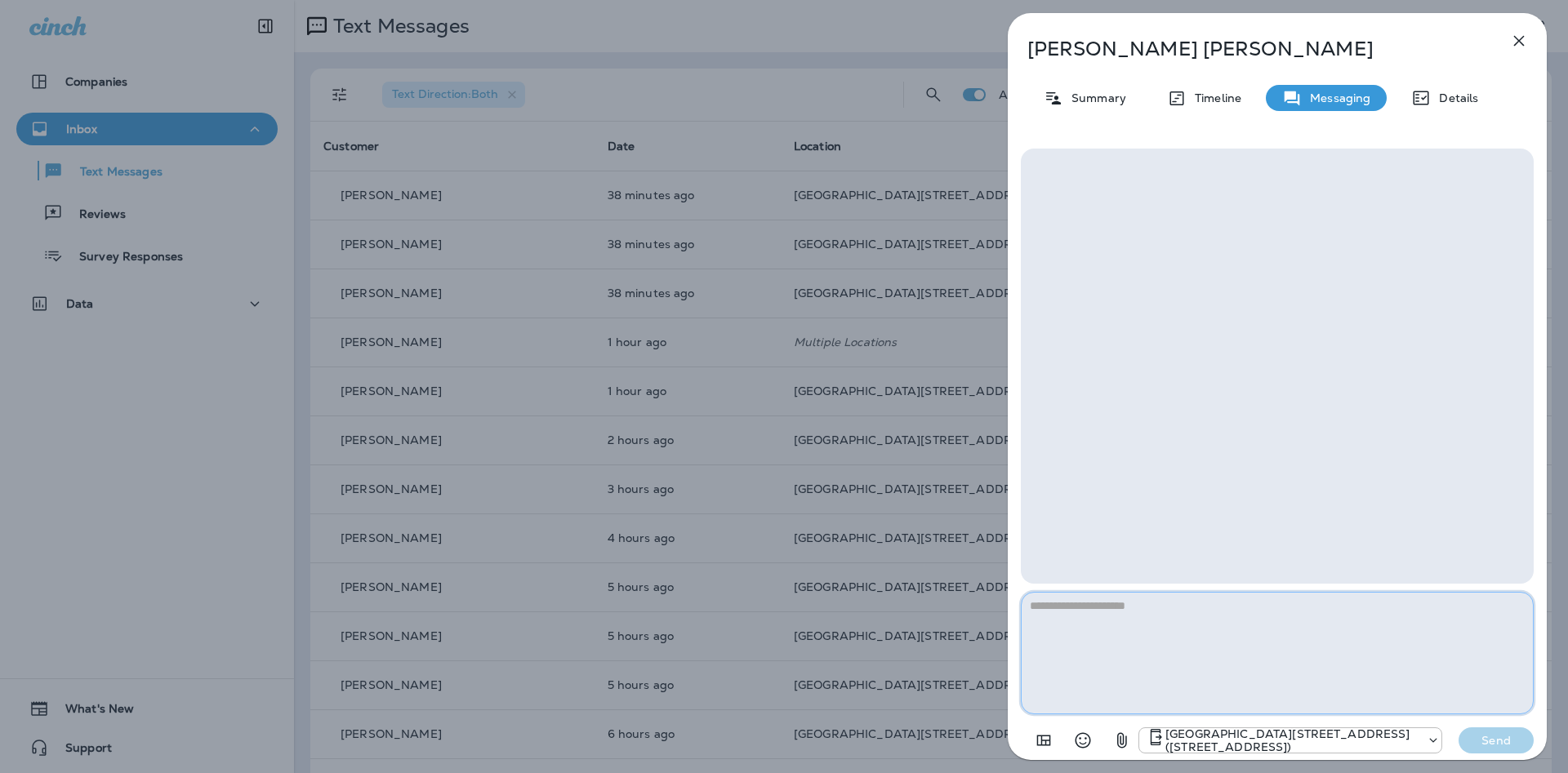
click at [1175, 599] on textarea at bounding box center [1276, 653] width 513 height 122
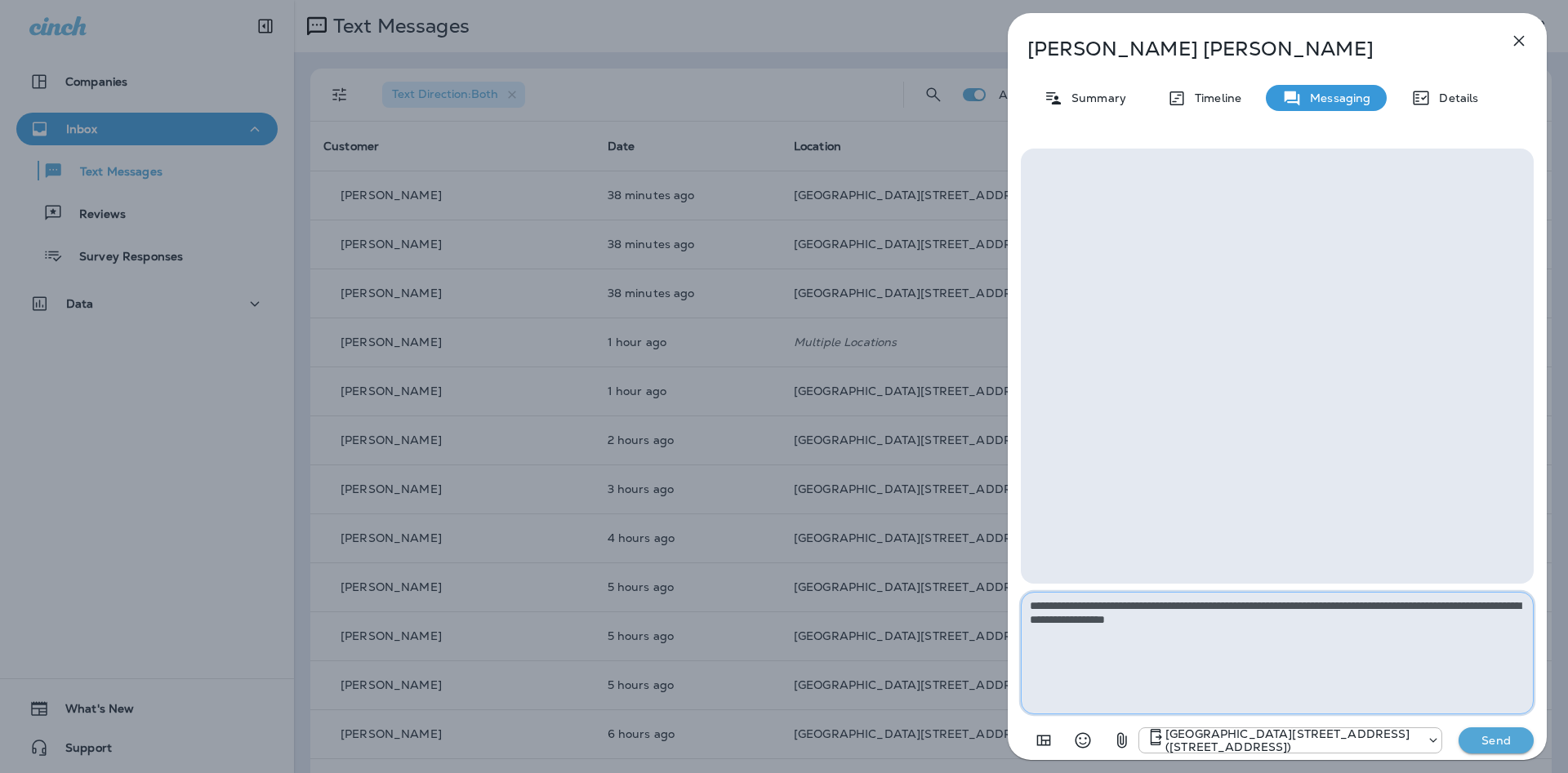
type textarea "**********"
click at [1499, 742] on p "Send" at bounding box center [1495, 740] width 68 height 14
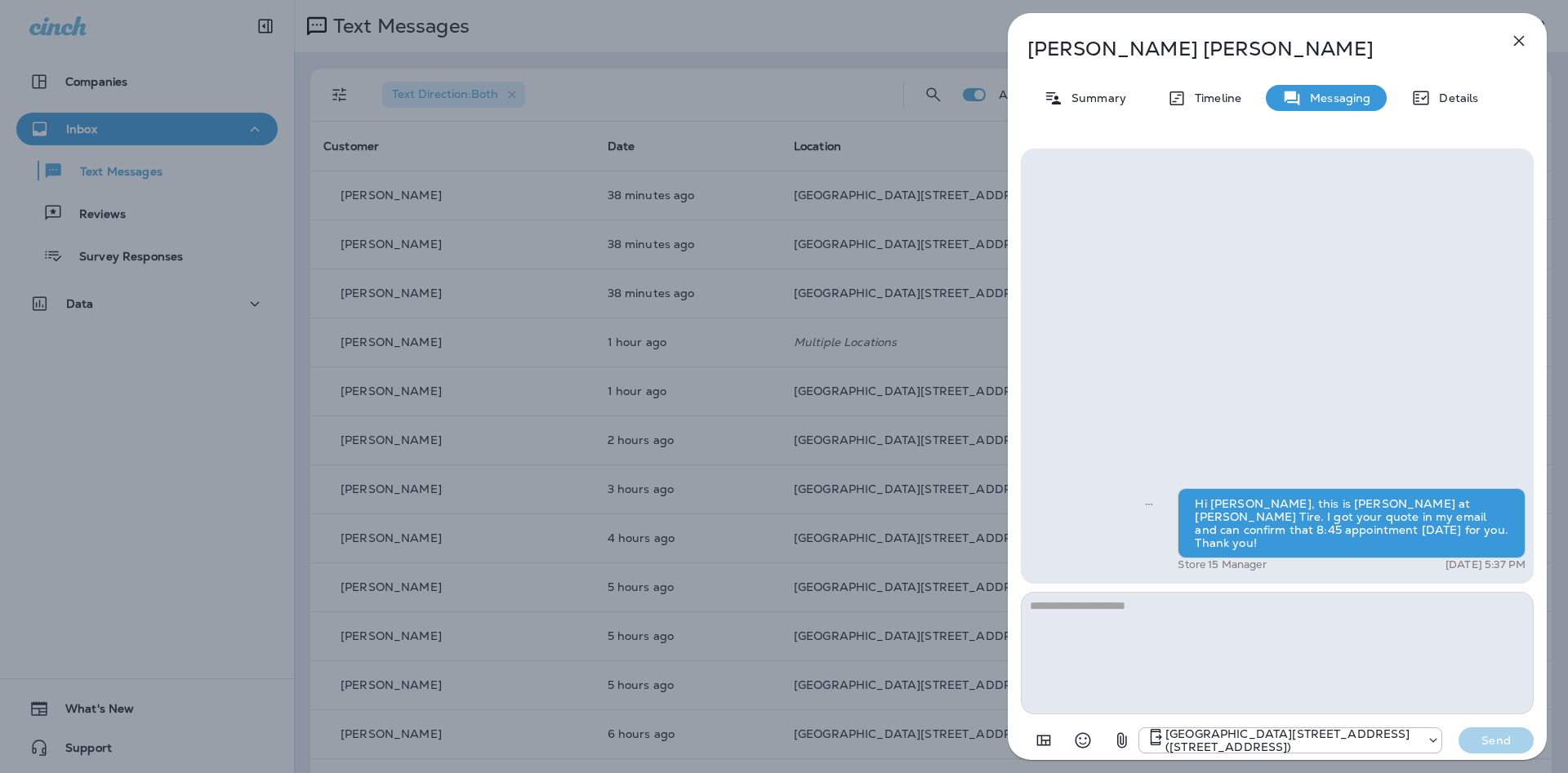
click at [1526, 35] on icon "button" at bounding box center [1519, 40] width 19 height 19
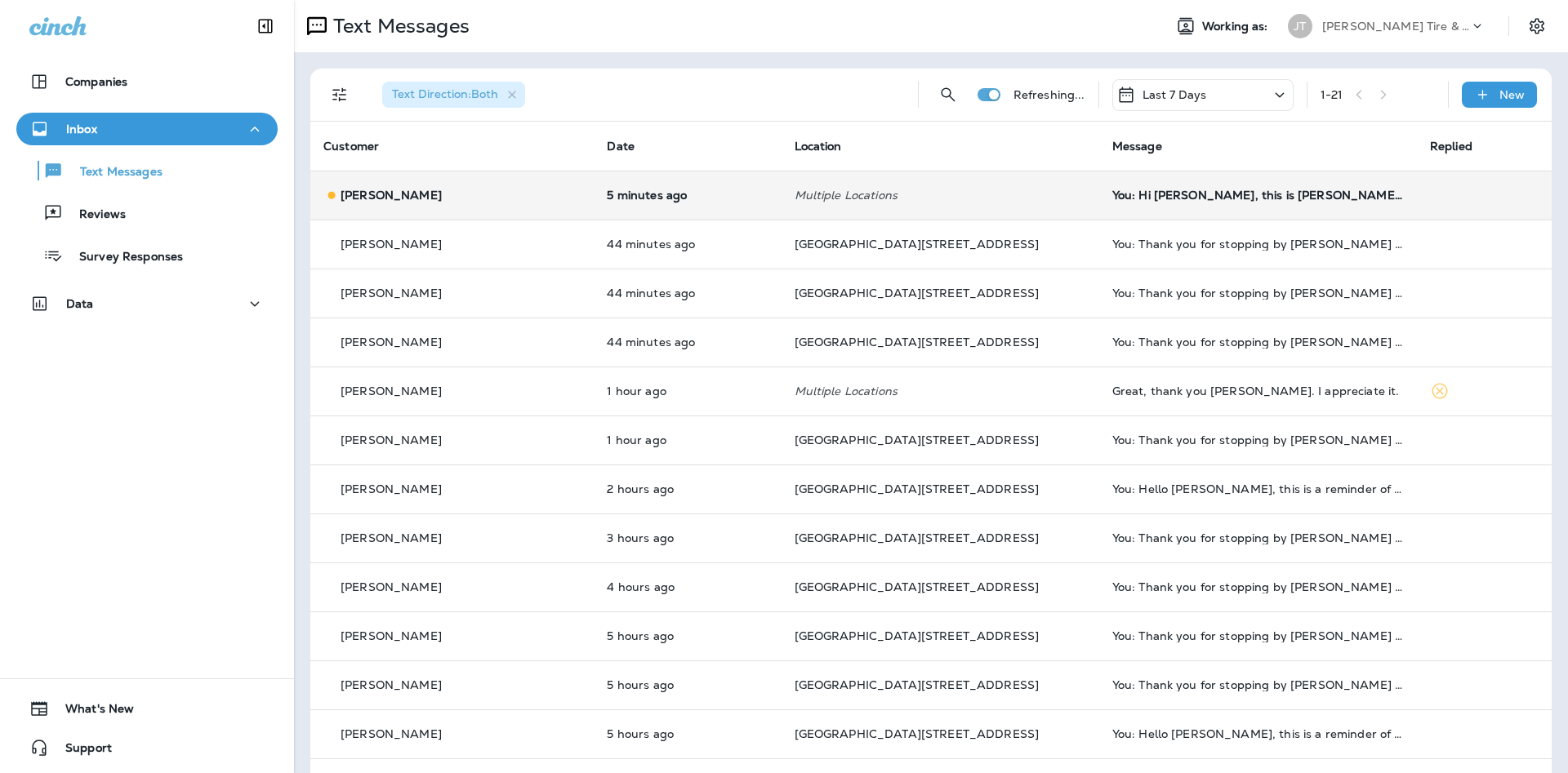
click at [1123, 209] on td "You: Hi [PERSON_NAME], this is [PERSON_NAME] at [PERSON_NAME] Tire. I got your …" at bounding box center [1258, 194] width 318 height 49
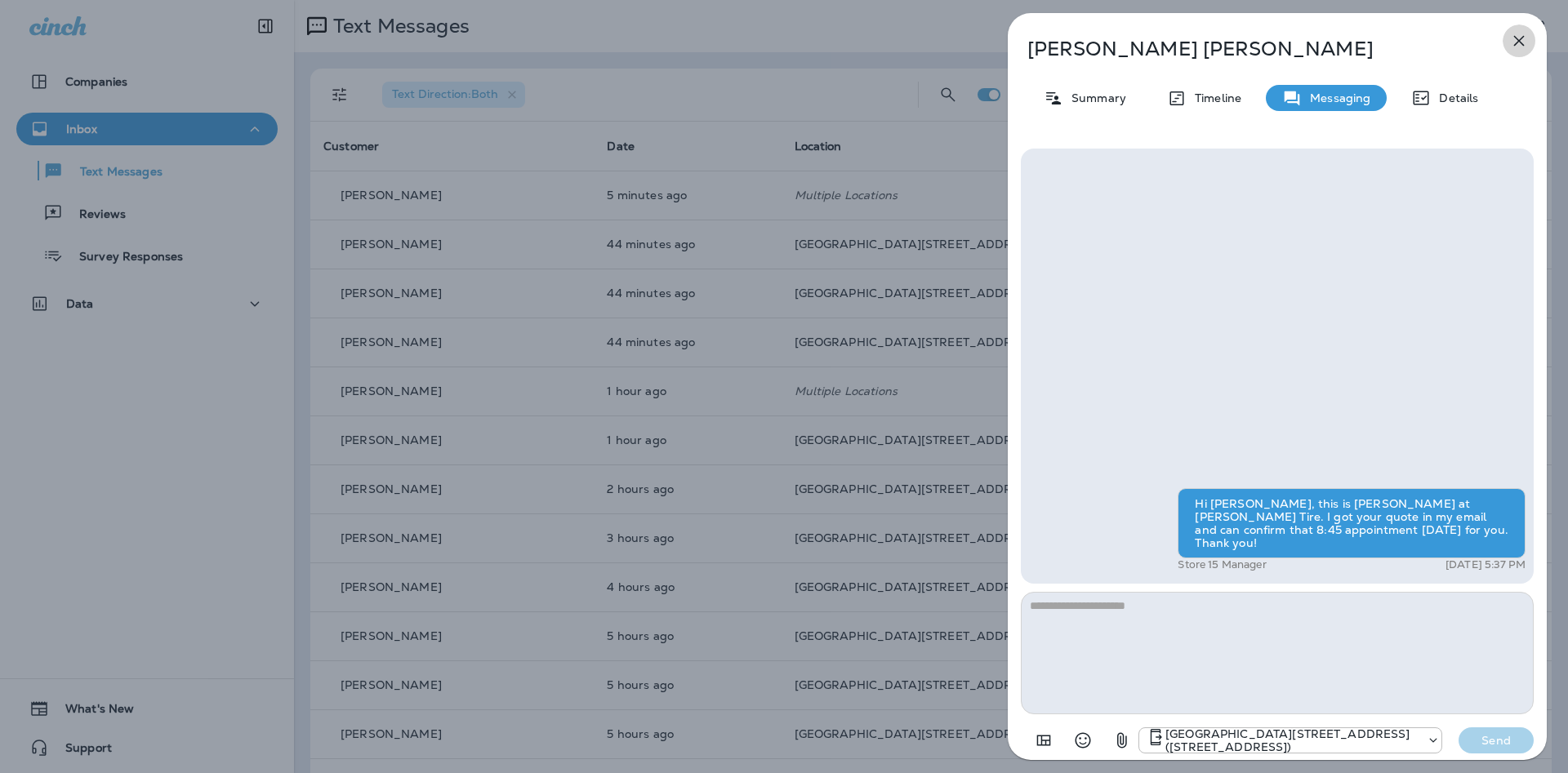
click at [1508, 48] on button "button" at bounding box center [1519, 40] width 33 height 33
